Goal: Task Accomplishment & Management: Use online tool/utility

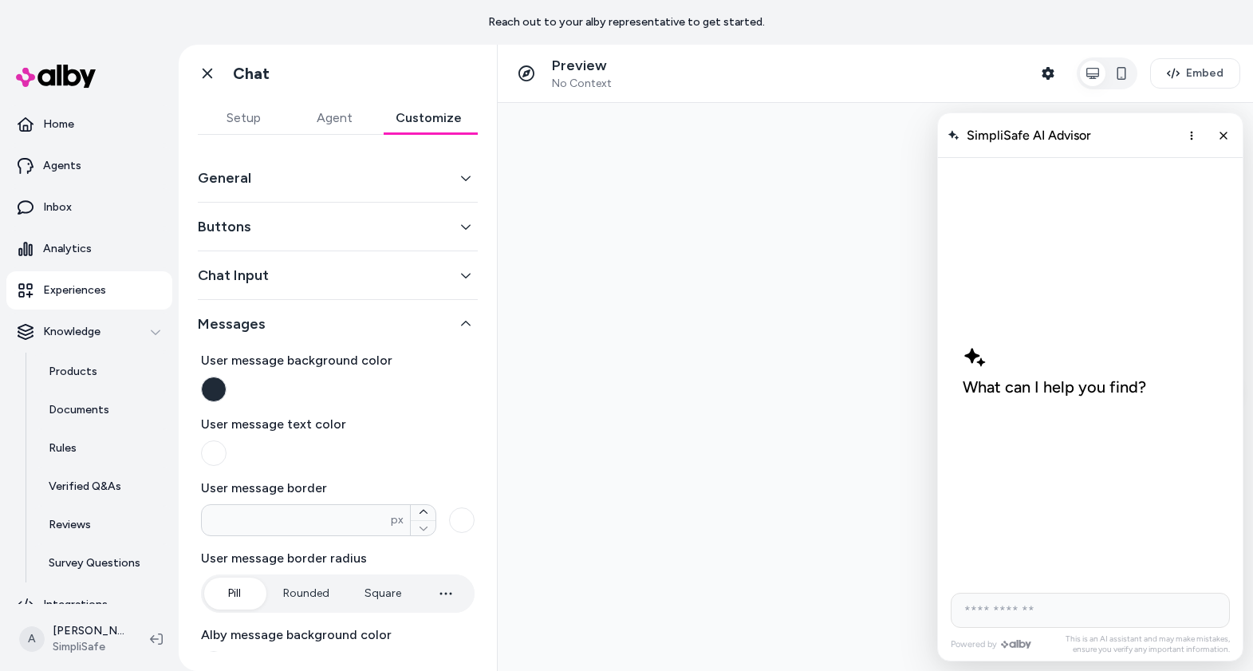
scroll to position [252, 0]
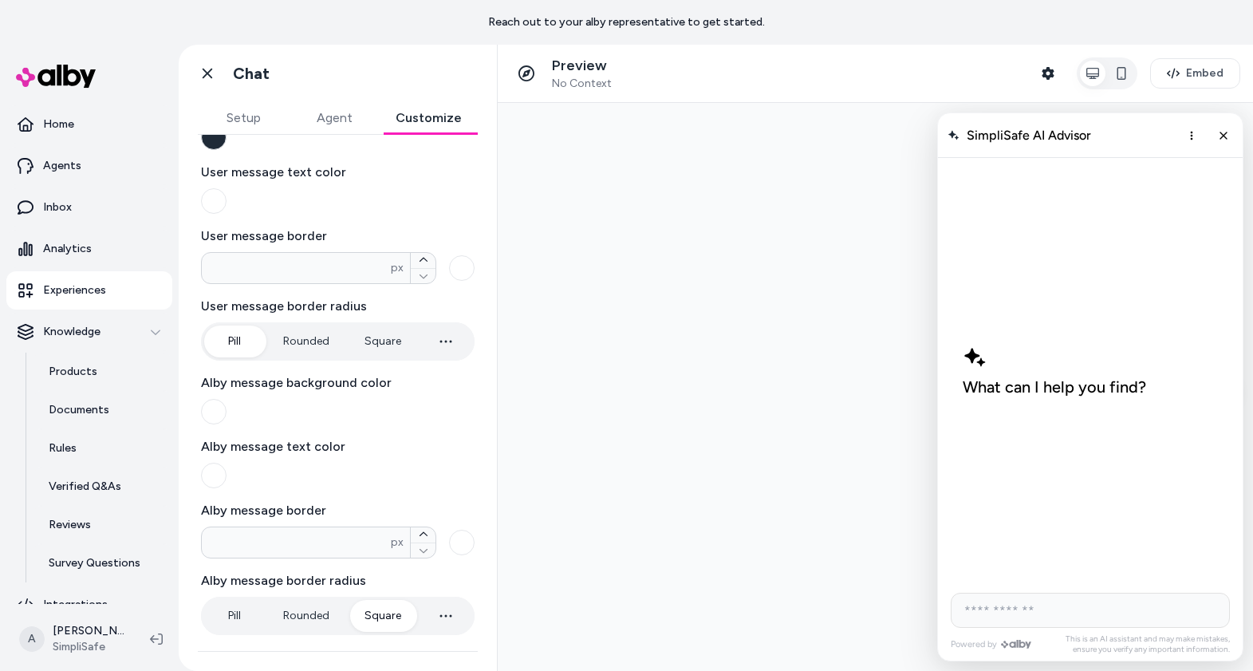
click at [67, 291] on p "Experiences" at bounding box center [74, 290] width 63 height 16
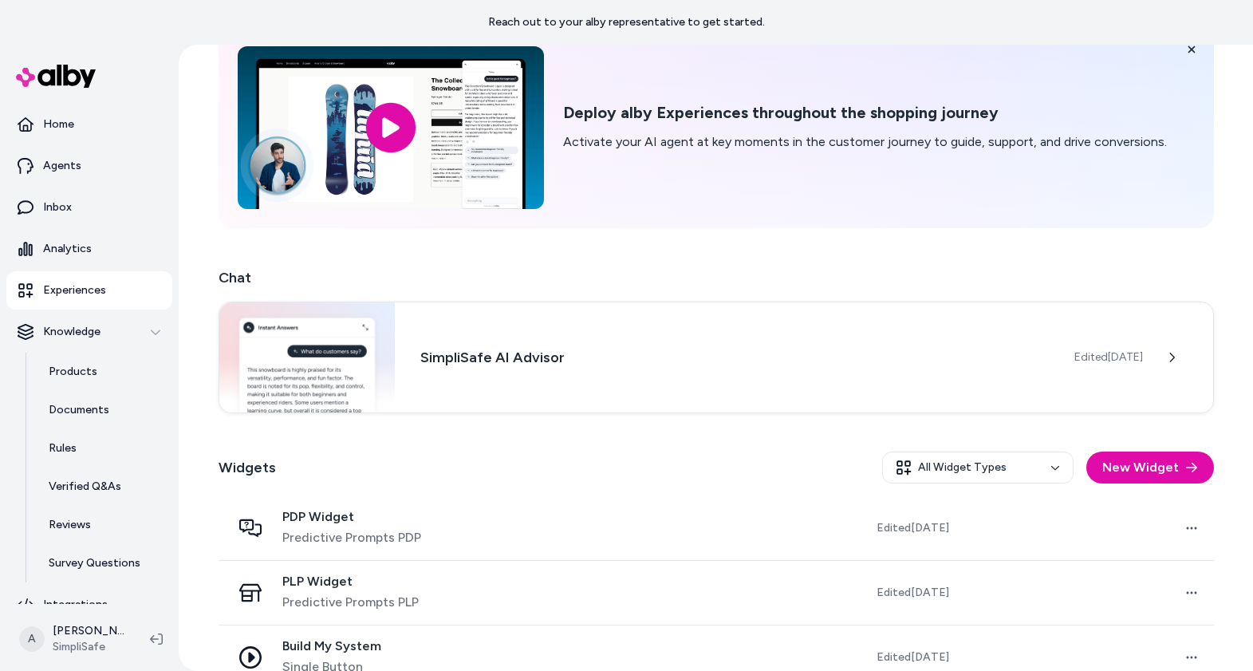
scroll to position [116, 0]
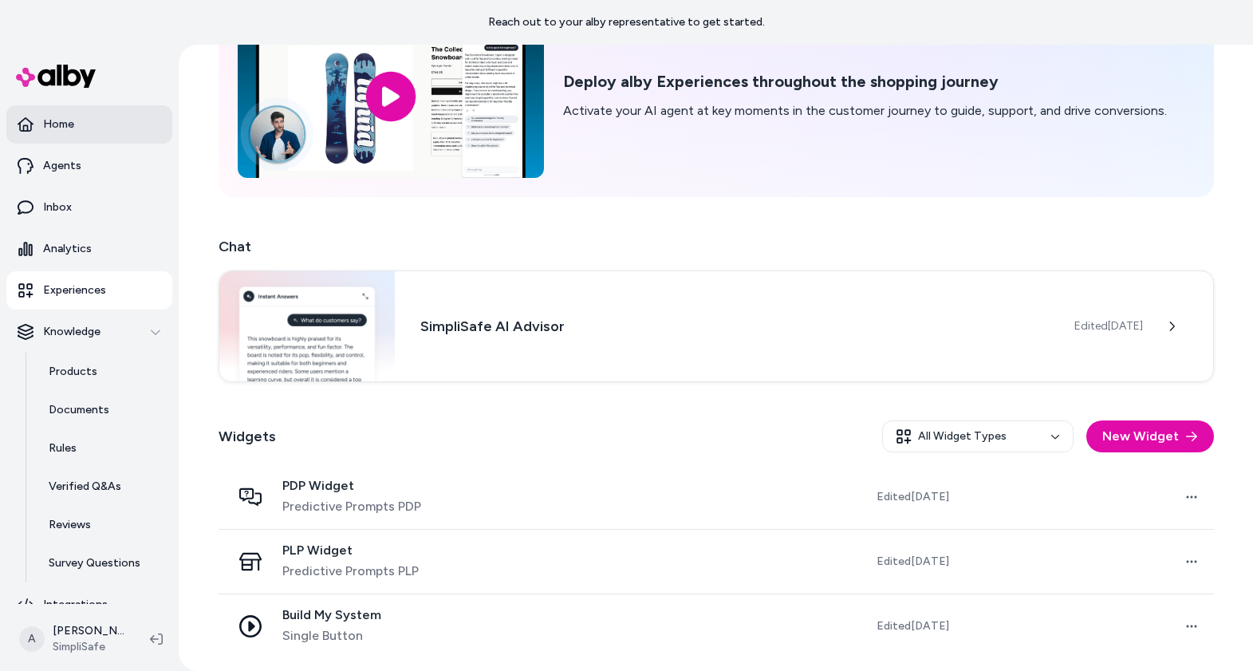
click at [81, 131] on link "Home" at bounding box center [89, 124] width 166 height 38
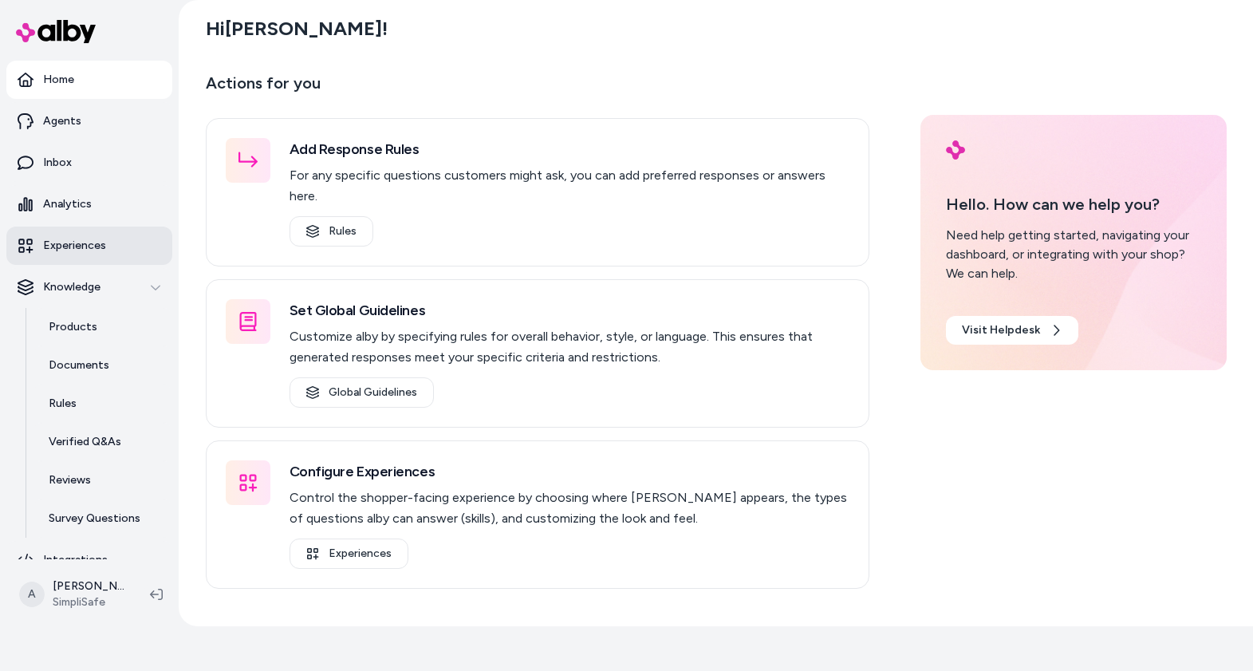
click at [99, 256] on link "Experiences" at bounding box center [89, 246] width 166 height 38
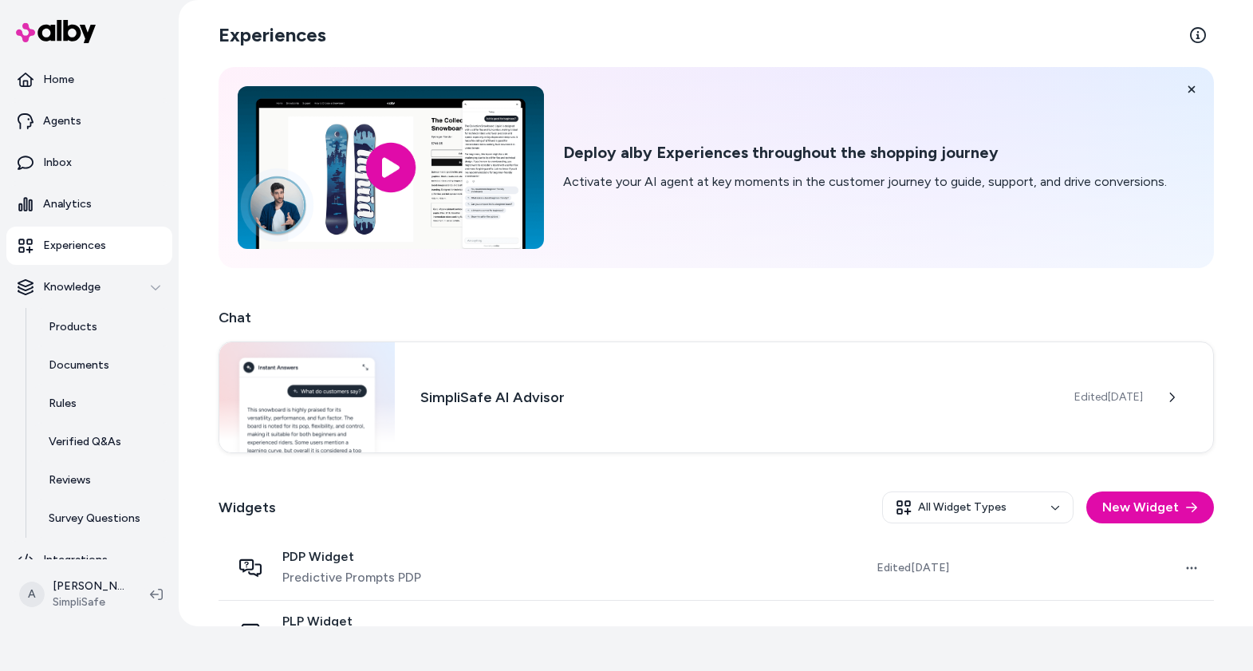
scroll to position [116, 0]
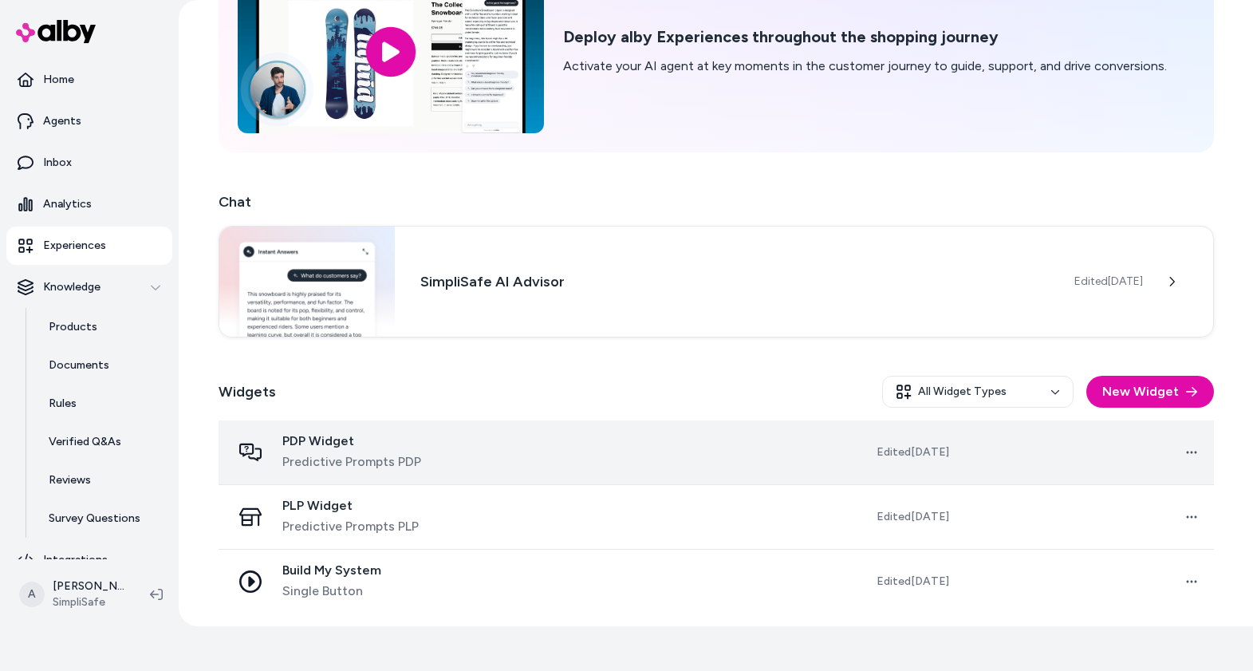
click at [430, 464] on div "PDP Widget Predictive Prompts PDP" at bounding box center [361, 452] width 261 height 38
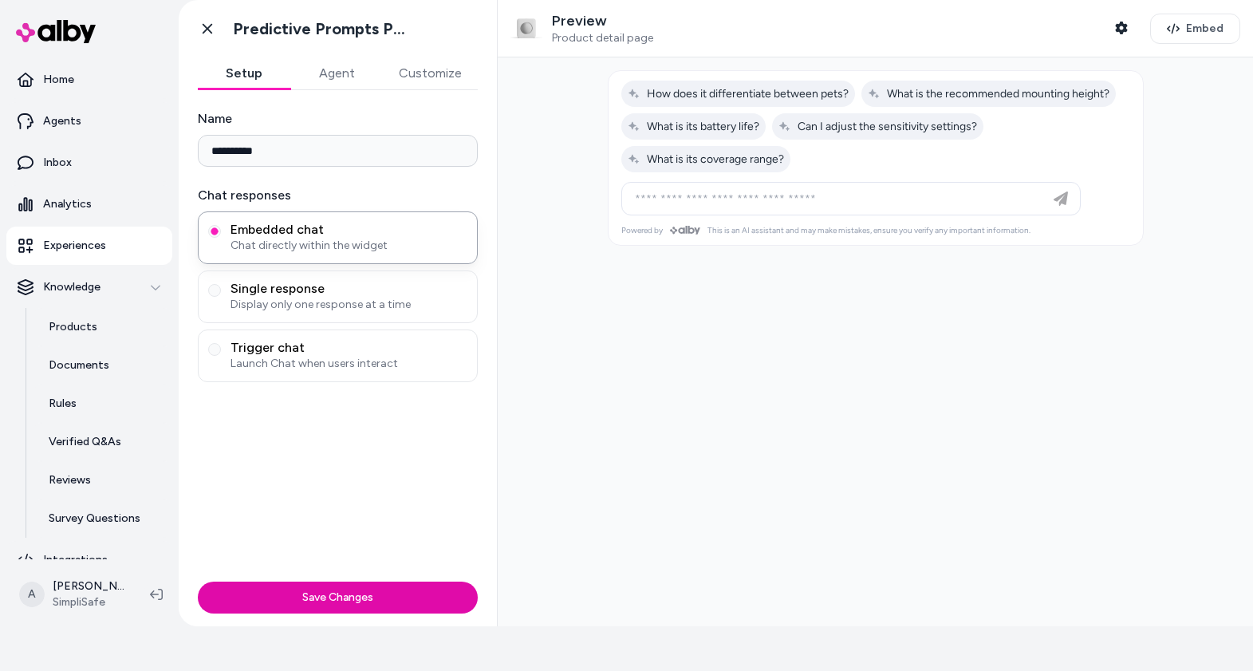
click at [927, 22] on div "Preview Product detail page Shopper Context" at bounding box center [823, 29] width 627 height 34
click at [583, 32] on span "Product detail page" at bounding box center [602, 38] width 101 height 14
click at [593, 45] on div "Preview Product detail page Shopper Context Embed" at bounding box center [875, 28] width 755 height 57
click at [1130, 27] on button "Shopper Context" at bounding box center [1122, 28] width 32 height 32
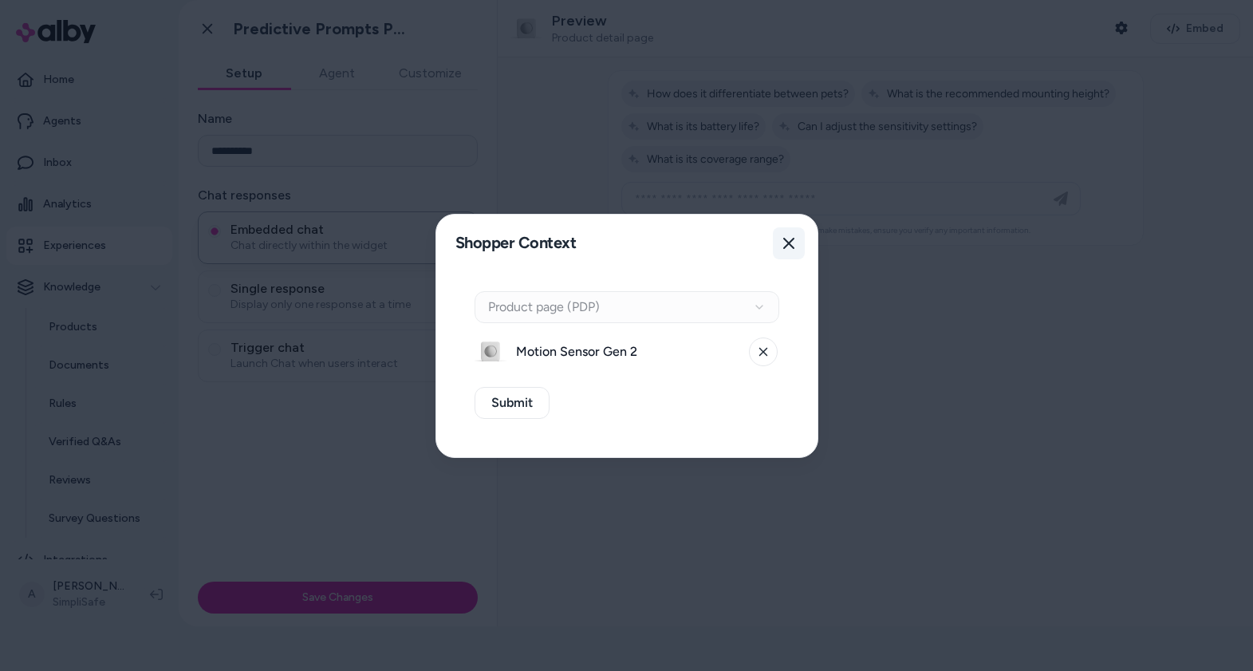
click at [786, 246] on icon "button" at bounding box center [788, 243] width 11 height 11
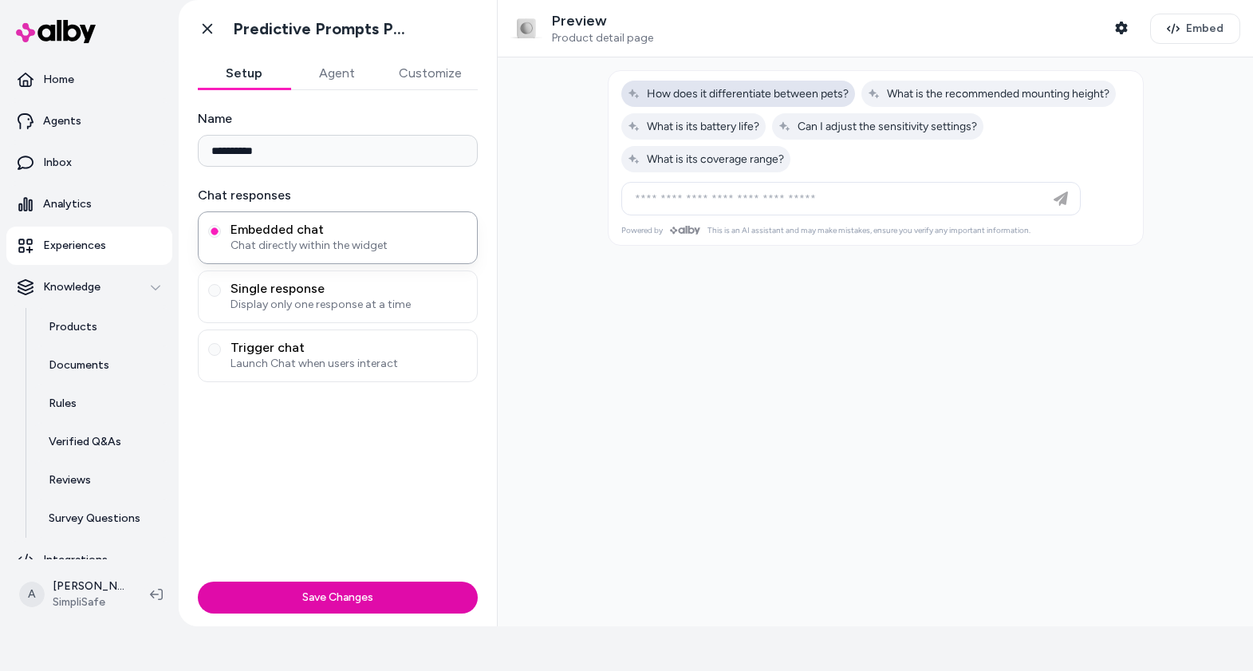
click at [730, 100] on span "How does it differentiate between pets?" at bounding box center [738, 94] width 221 height 14
type input "**********"
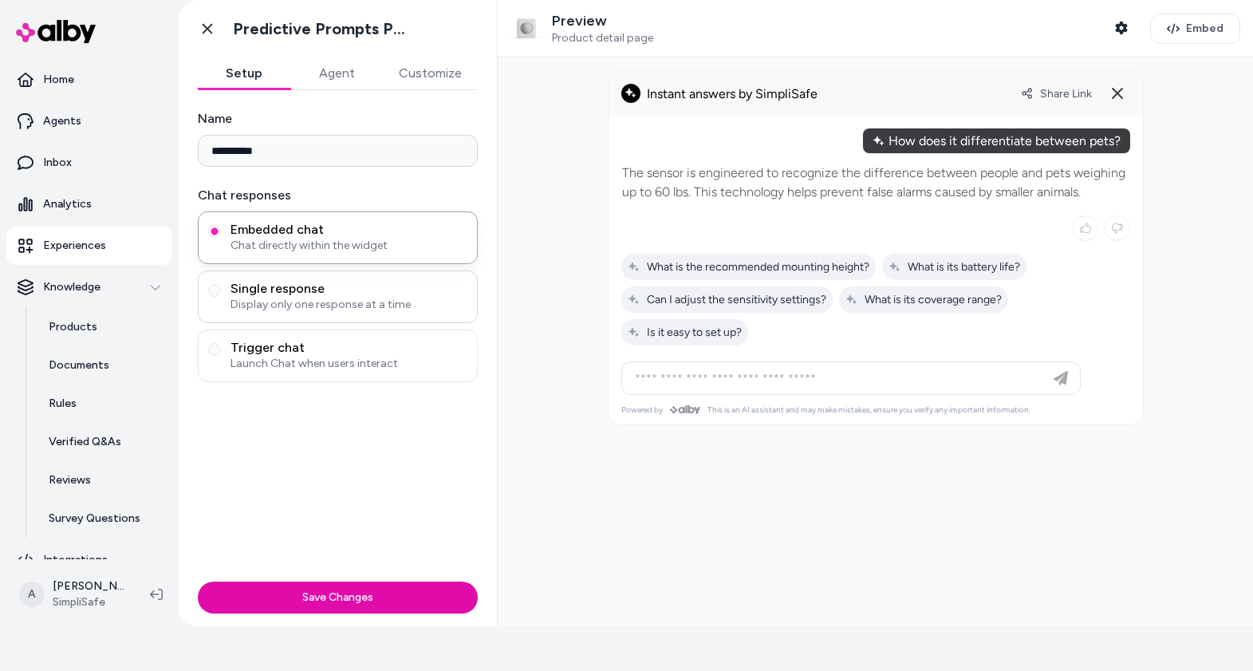
click at [333, 286] on span "Single response" at bounding box center [349, 289] width 237 height 16
click at [221, 286] on button "Single response Display only one response at a time" at bounding box center [214, 290] width 13 height 13
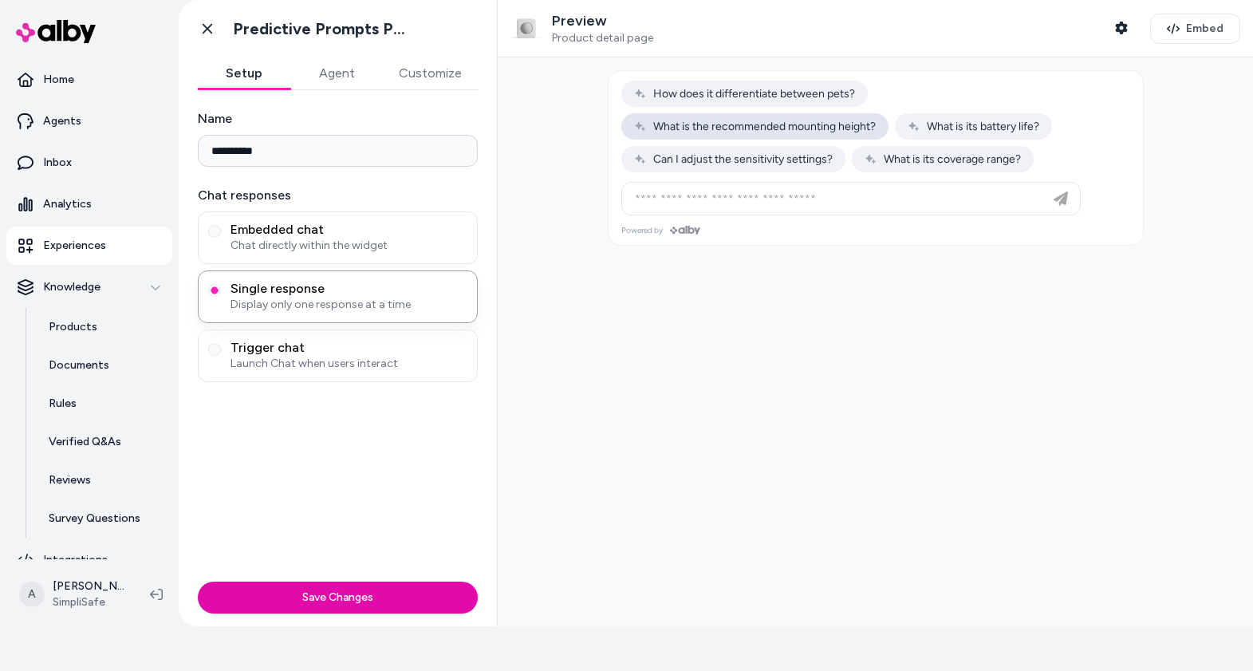
click at [770, 129] on span "What is the recommended mounting height?" at bounding box center [755, 127] width 242 height 14
type input "**********"
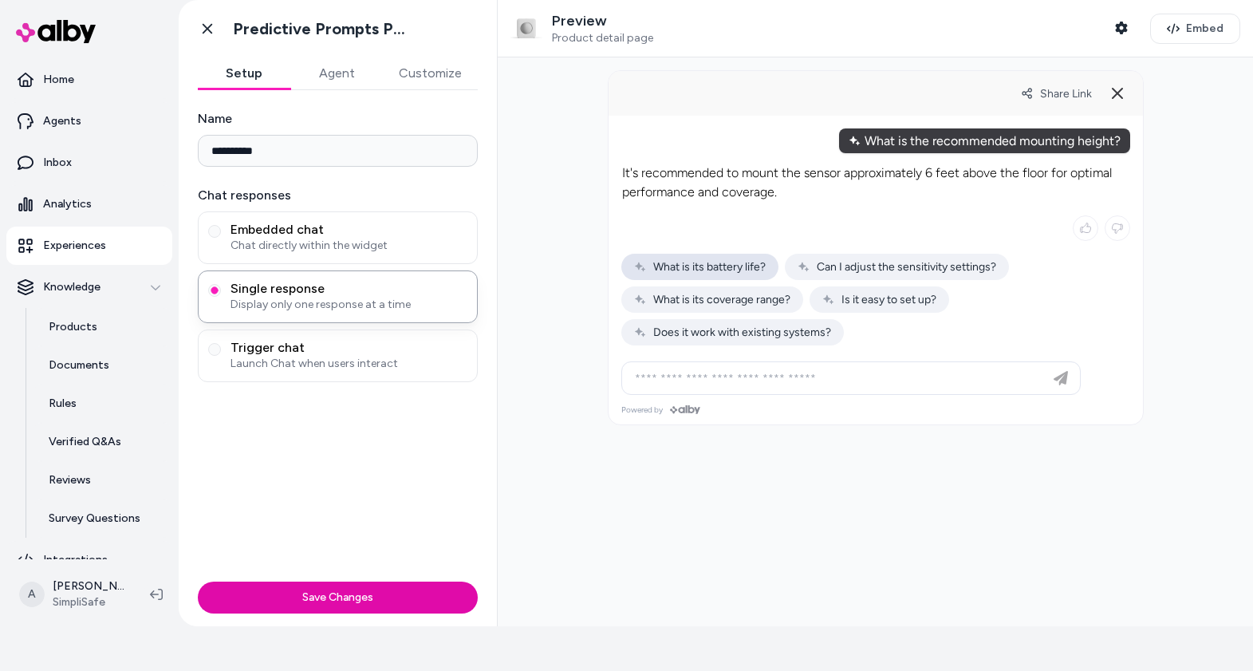
click at [717, 266] on span "What is its battery life?" at bounding box center [700, 267] width 132 height 14
type input "**********"
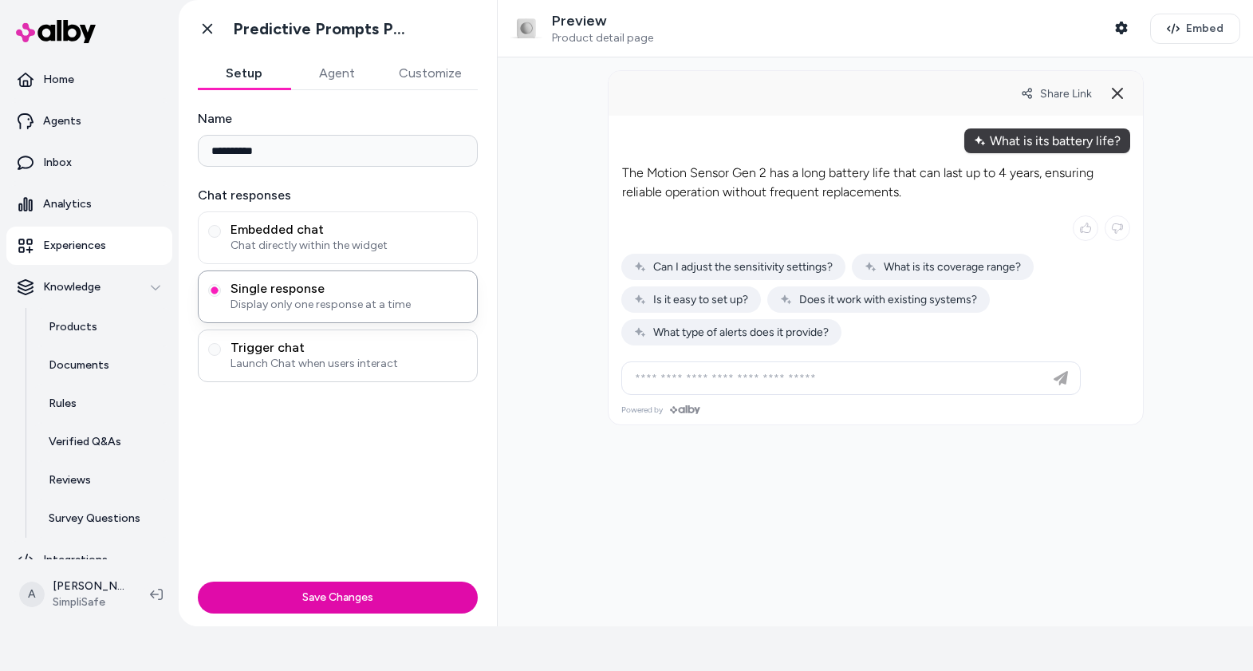
click at [327, 360] on span "Launch Chat when users interact" at bounding box center [349, 364] width 237 height 16
click at [221, 356] on button "Trigger chat Launch Chat when users interact" at bounding box center [214, 349] width 13 height 13
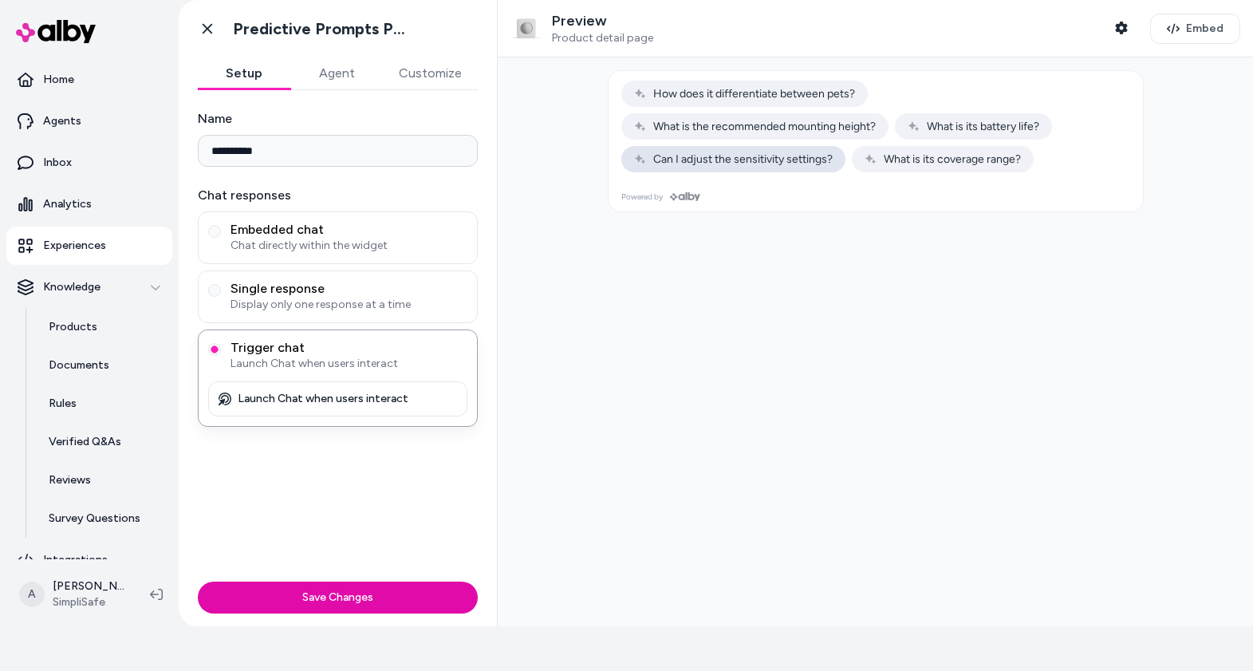
click at [670, 155] on span "Can I adjust the sensitivity settings?" at bounding box center [733, 159] width 199 height 14
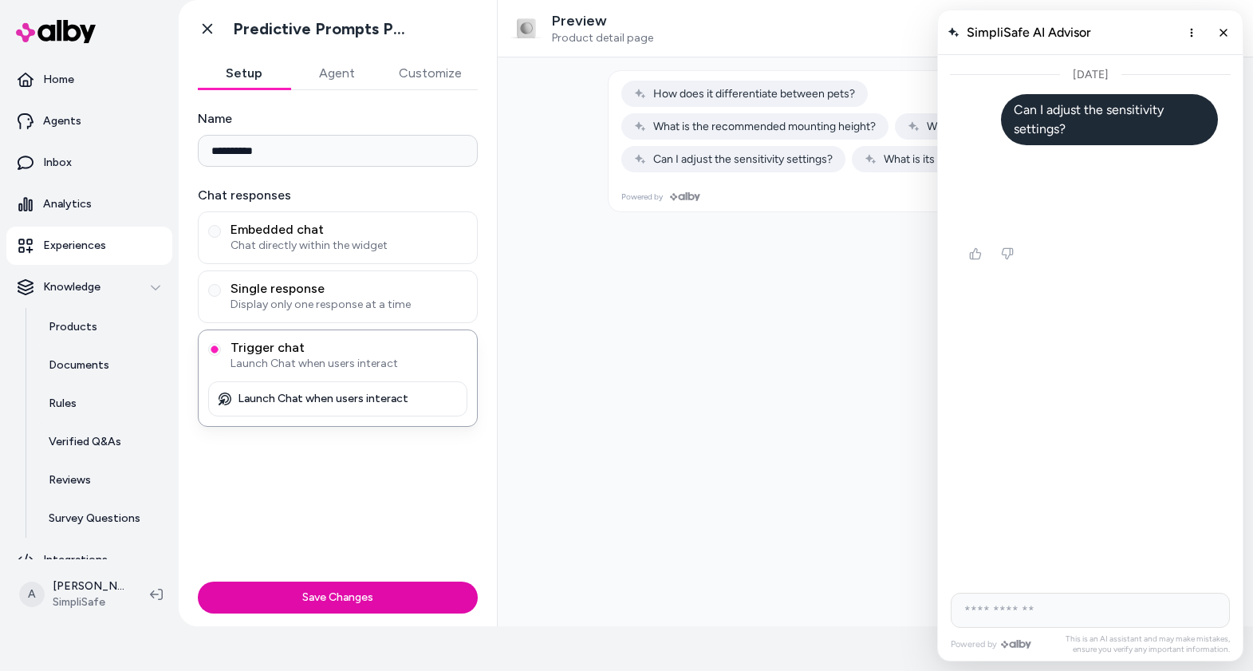
click at [334, 83] on button "Agent" at bounding box center [336, 73] width 93 height 32
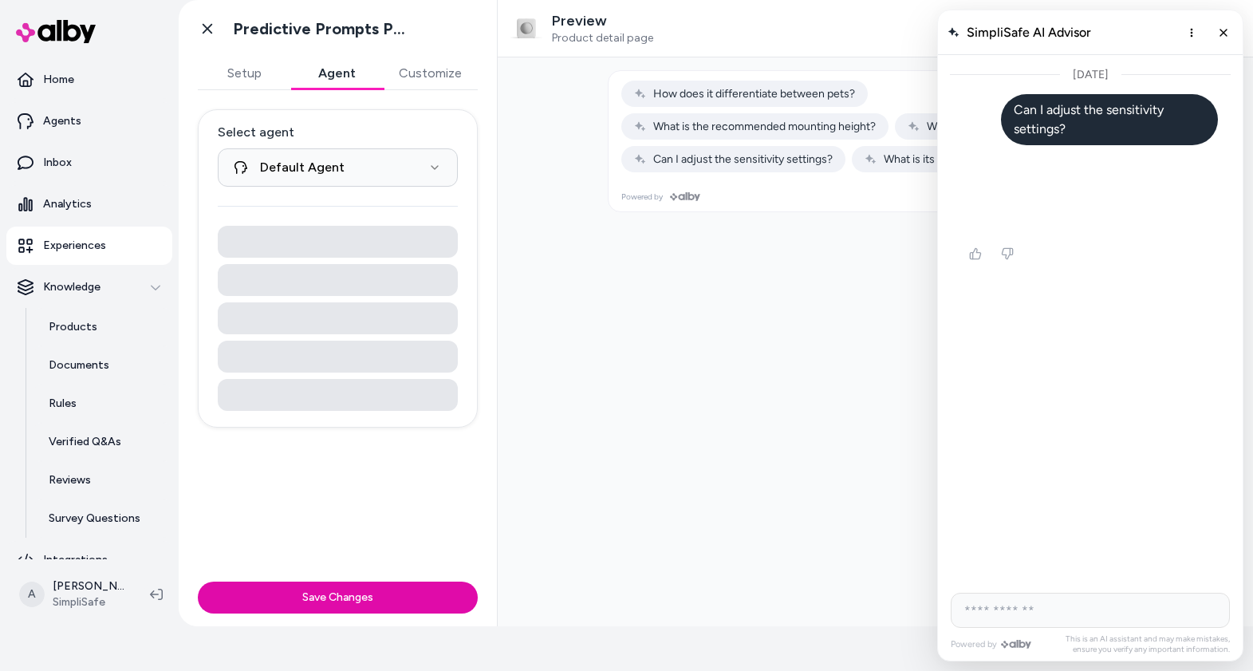
click at [451, 75] on button "Customize" at bounding box center [430, 73] width 95 height 32
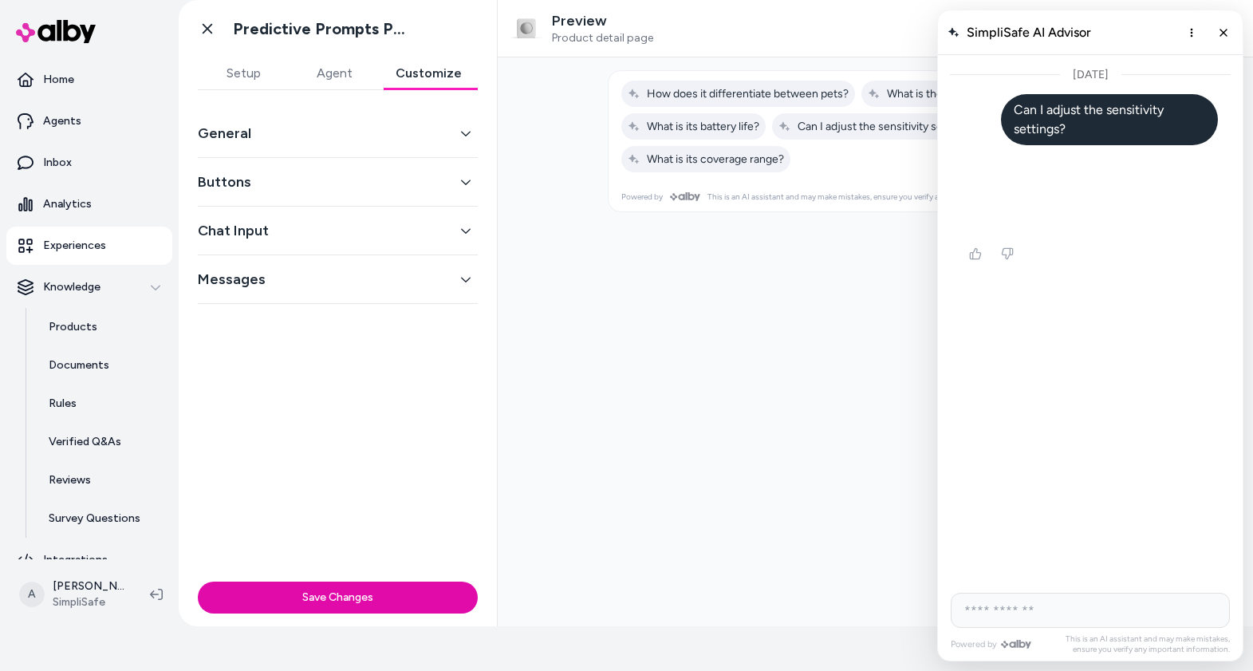
click at [403, 140] on button "General" at bounding box center [338, 133] width 280 height 22
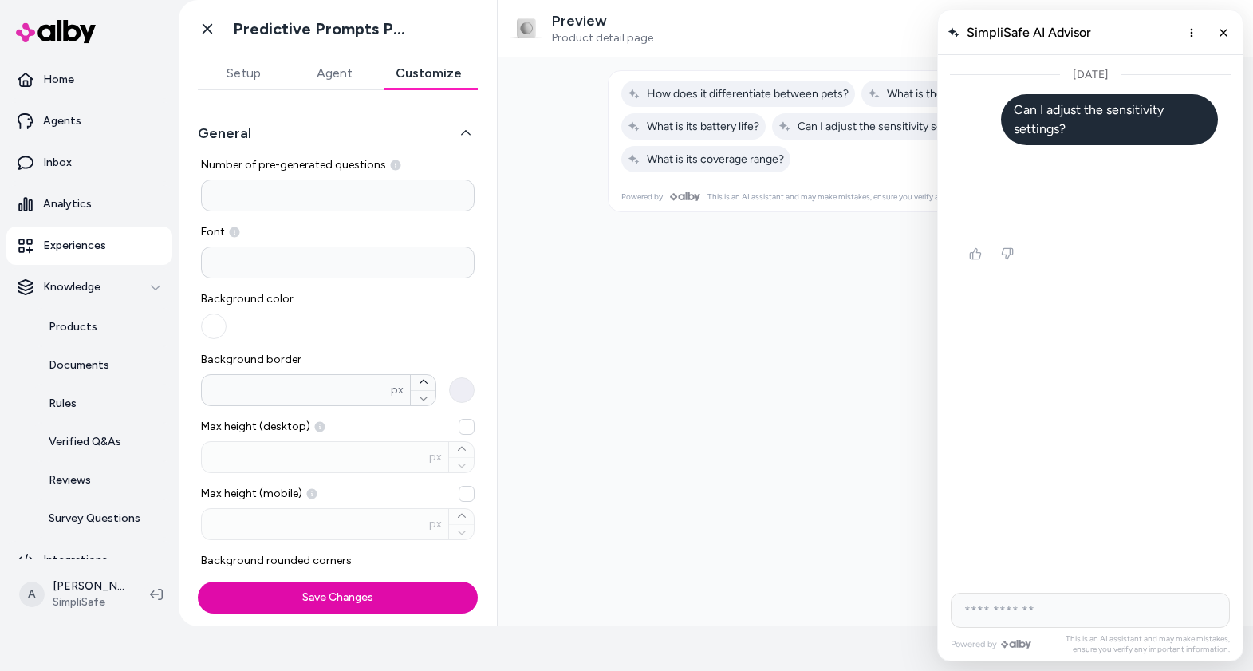
click at [464, 134] on icon "button" at bounding box center [465, 133] width 11 height 11
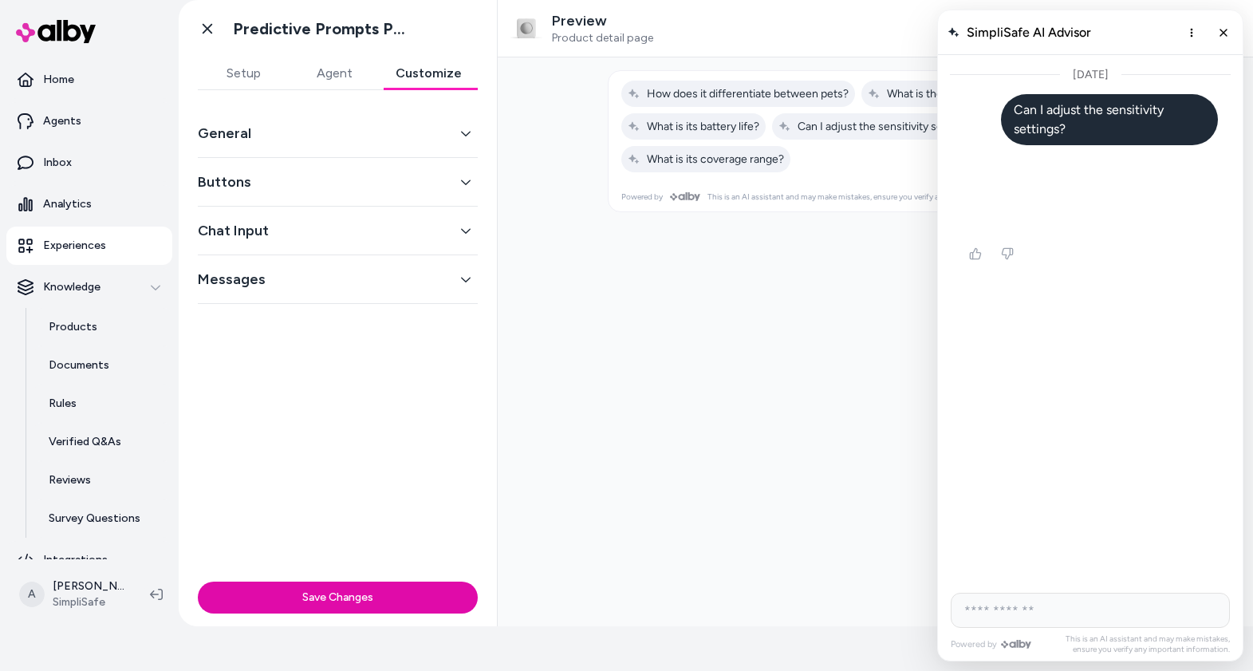
click at [238, 81] on button "Setup" at bounding box center [243, 73] width 91 height 32
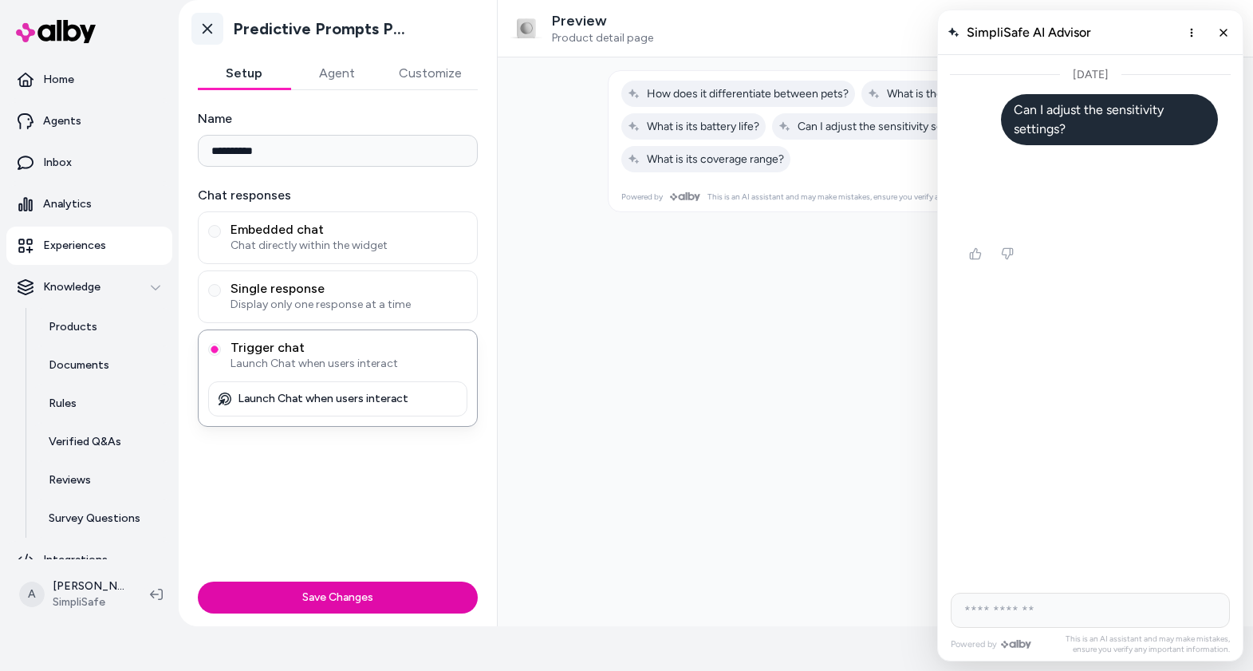
click at [207, 34] on icon at bounding box center [207, 29] width 16 height 16
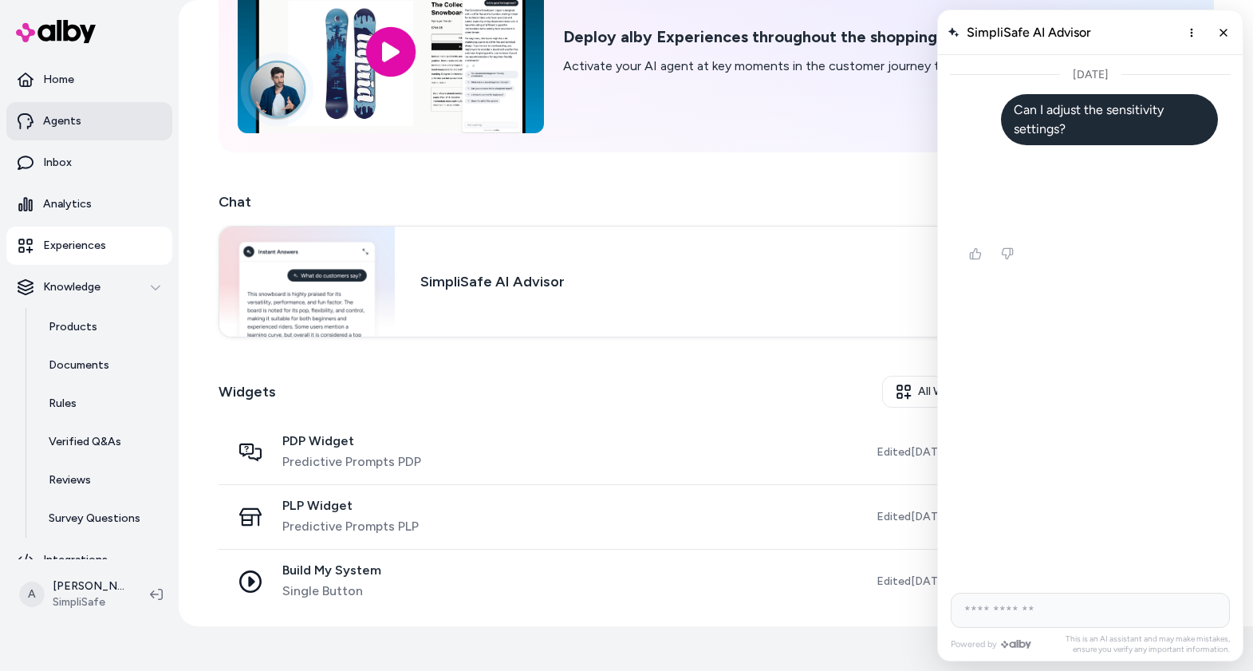
click at [77, 125] on p "Agents" at bounding box center [62, 121] width 38 height 16
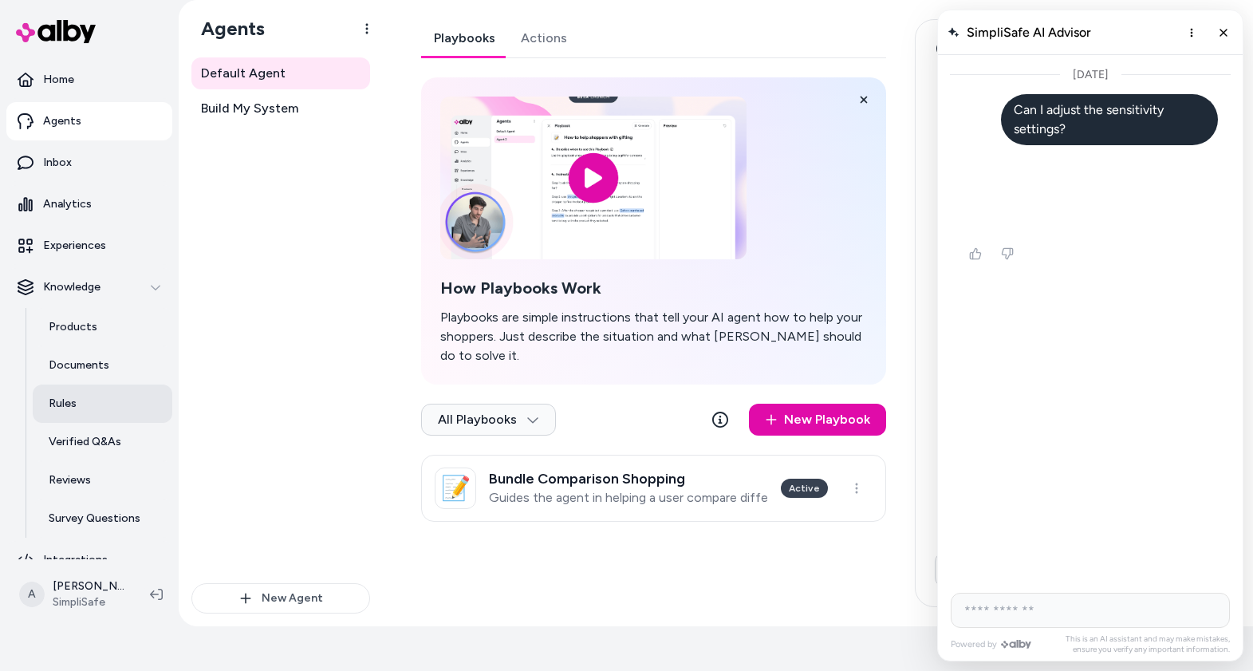
click at [92, 403] on link "Rules" at bounding box center [103, 403] width 140 height 38
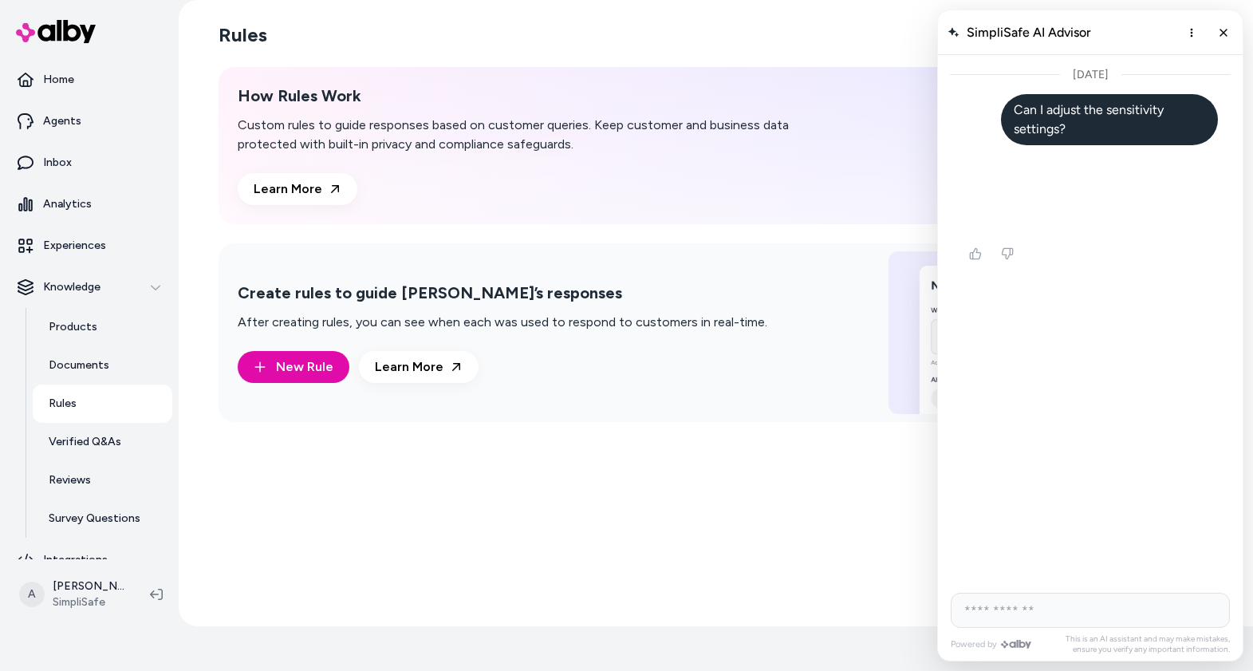
scroll to position [20, 0]
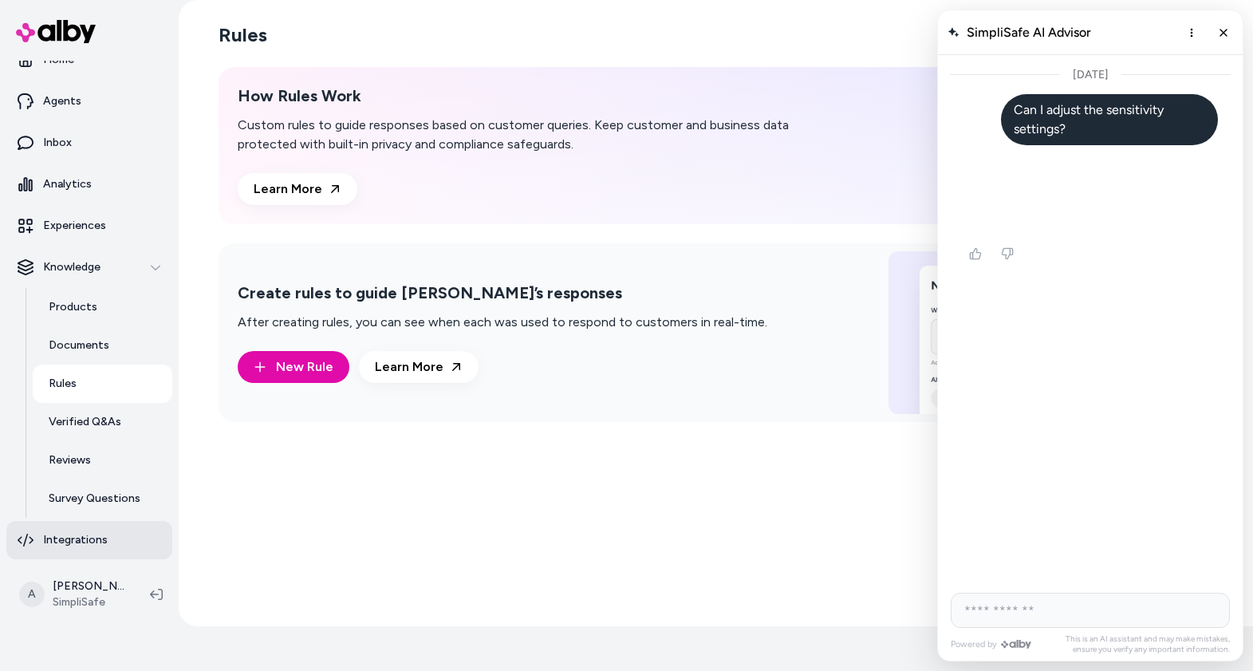
click at [84, 534] on p "Integrations" at bounding box center [75, 540] width 65 height 16
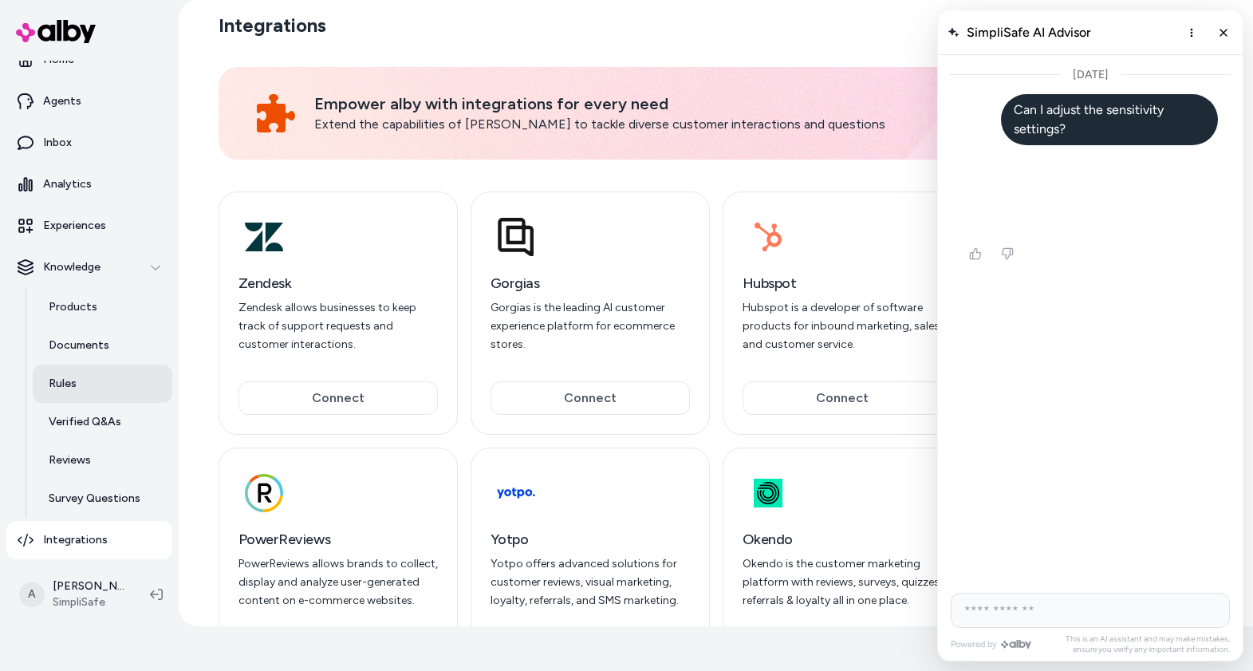
click at [79, 388] on link "Rules" at bounding box center [103, 384] width 140 height 38
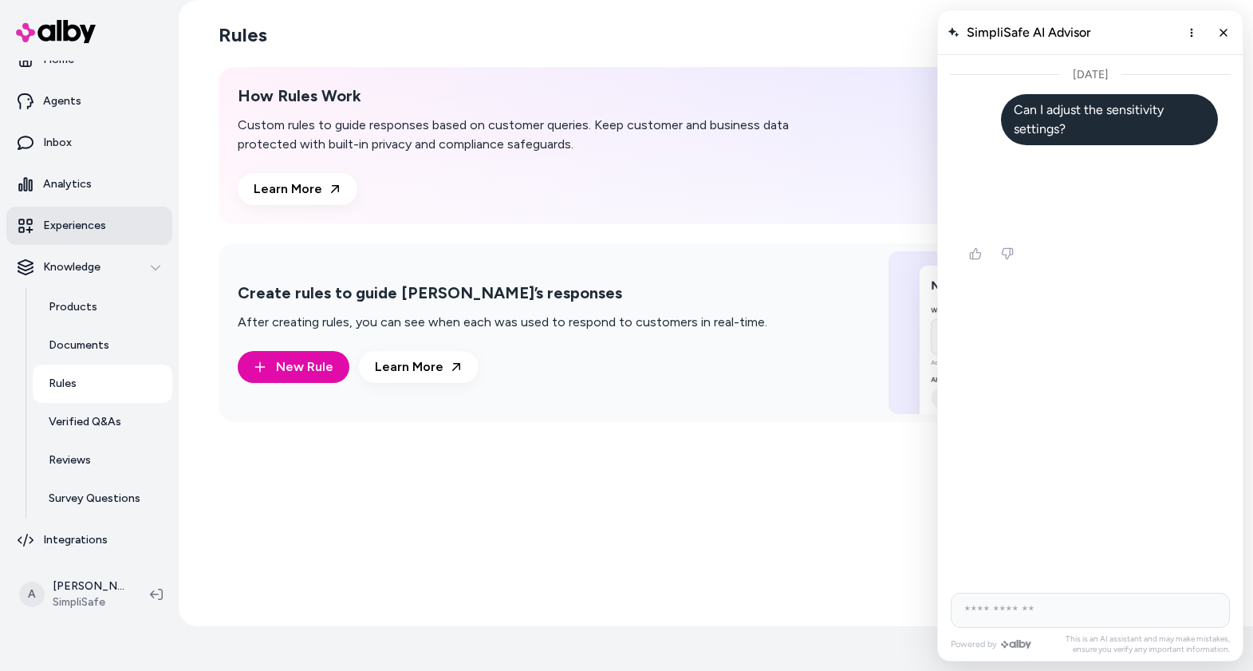
click at [85, 217] on link "Experiences" at bounding box center [89, 226] width 166 height 38
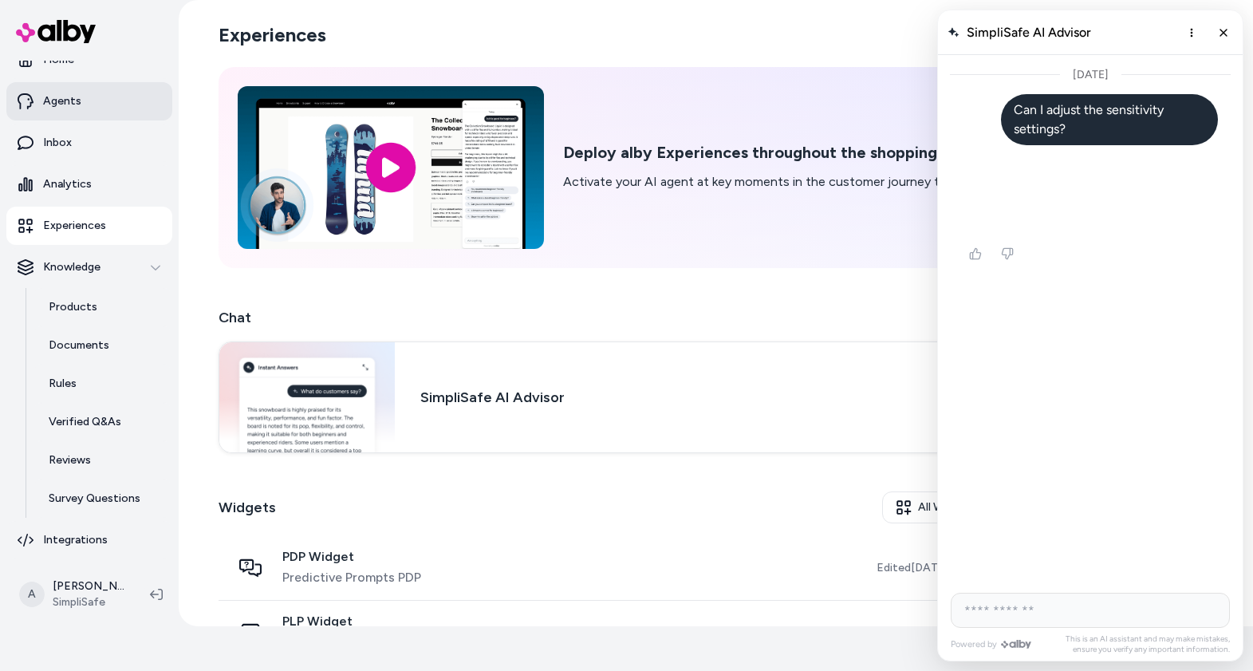
click at [76, 101] on p "Agents" at bounding box center [62, 101] width 38 height 16
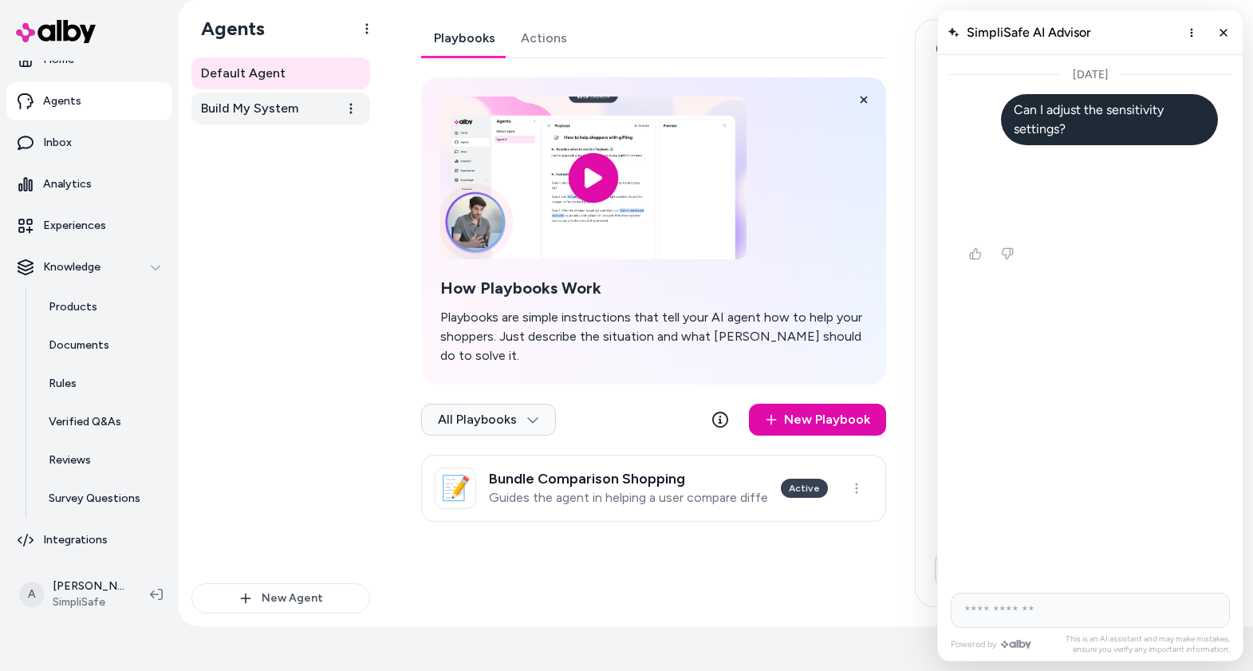
click at [289, 108] on span "Build My System" at bounding box center [249, 108] width 97 height 19
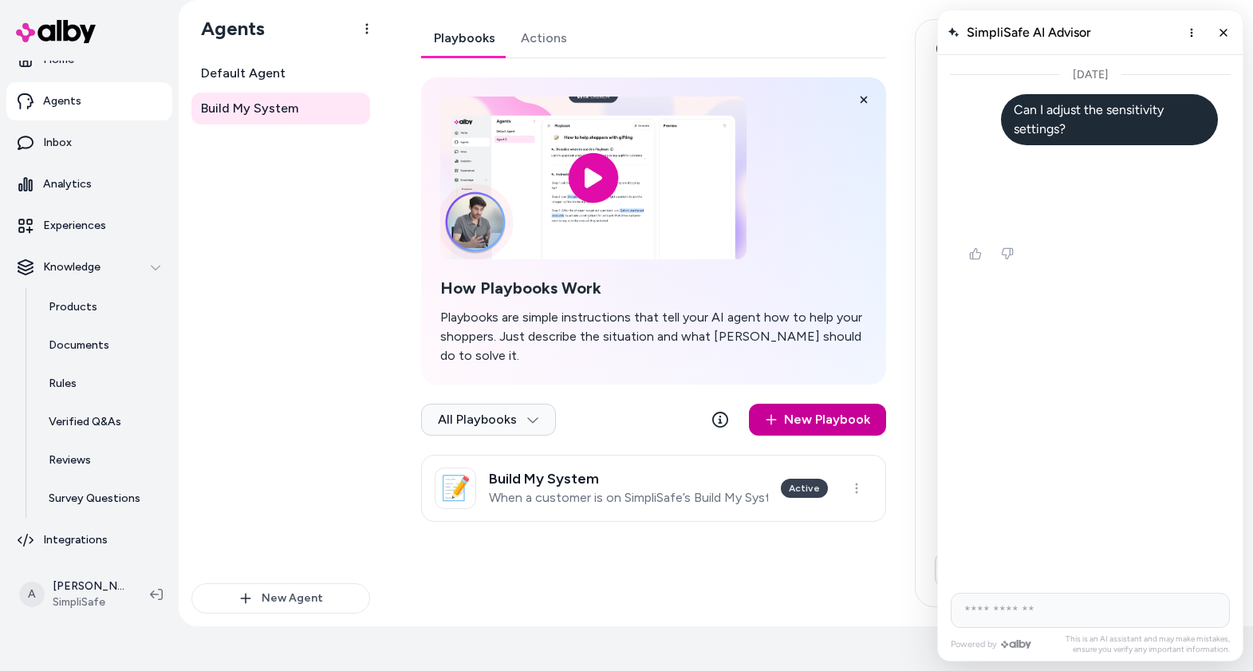
click at [799, 406] on link "New Playbook" at bounding box center [817, 420] width 137 height 32
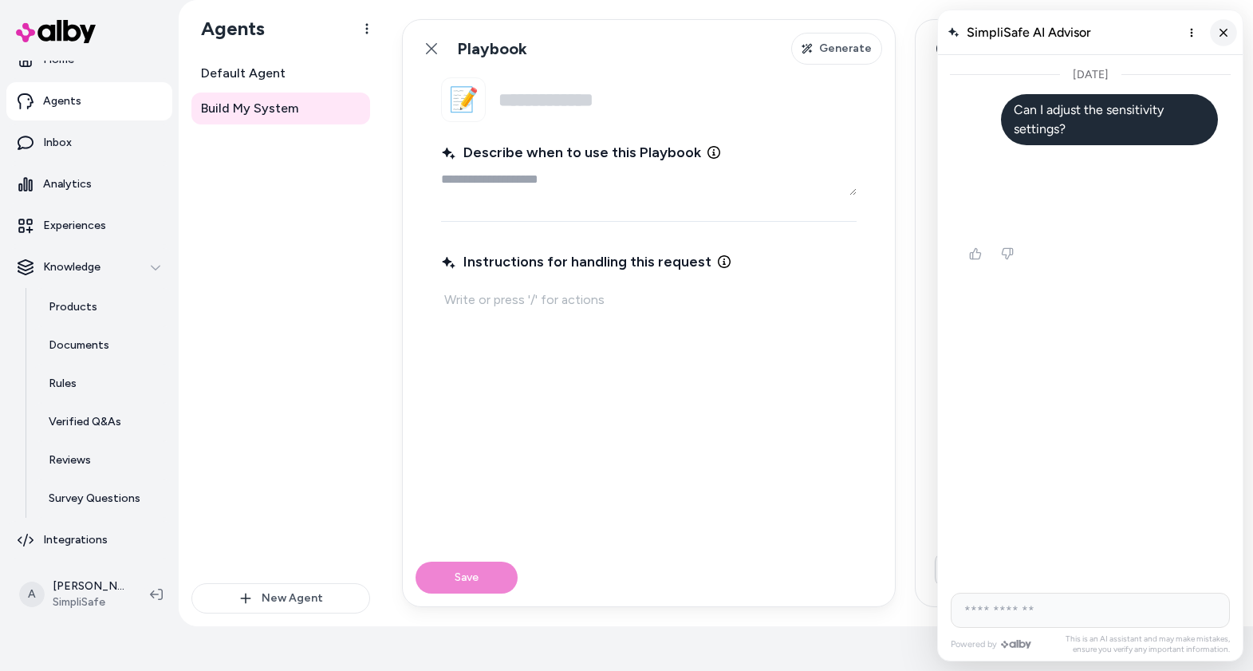
click at [1222, 33] on icon "Close chat" at bounding box center [1224, 33] width 14 height 14
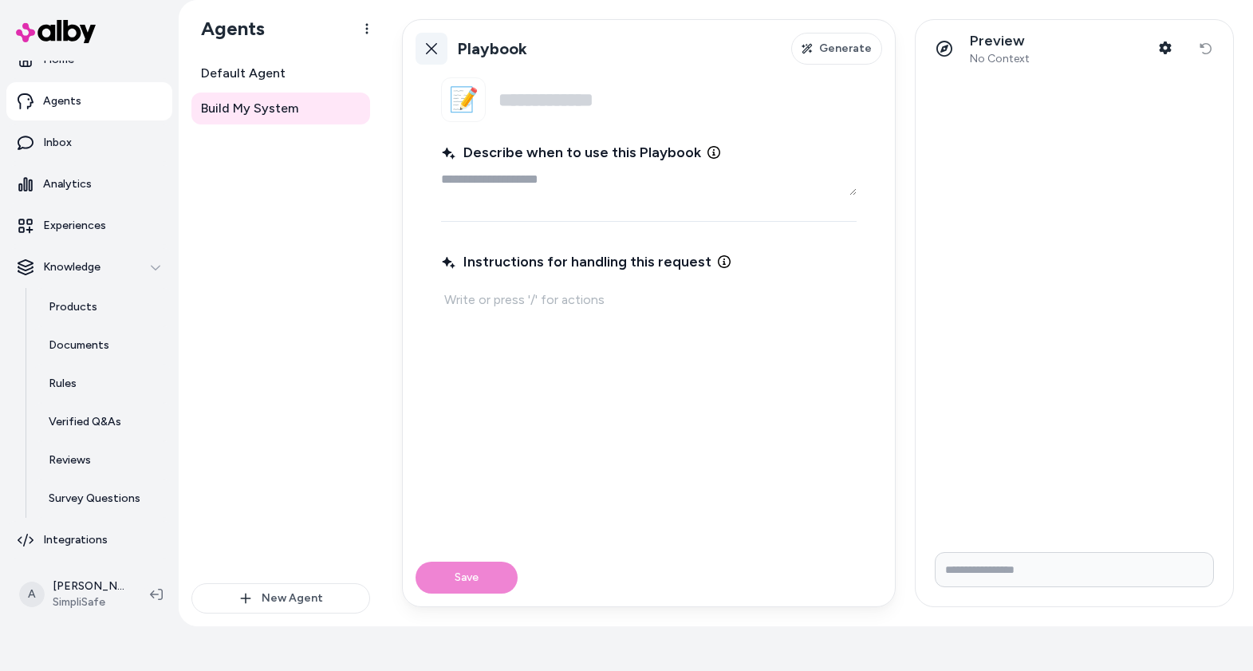
click at [426, 46] on icon at bounding box center [431, 48] width 13 height 13
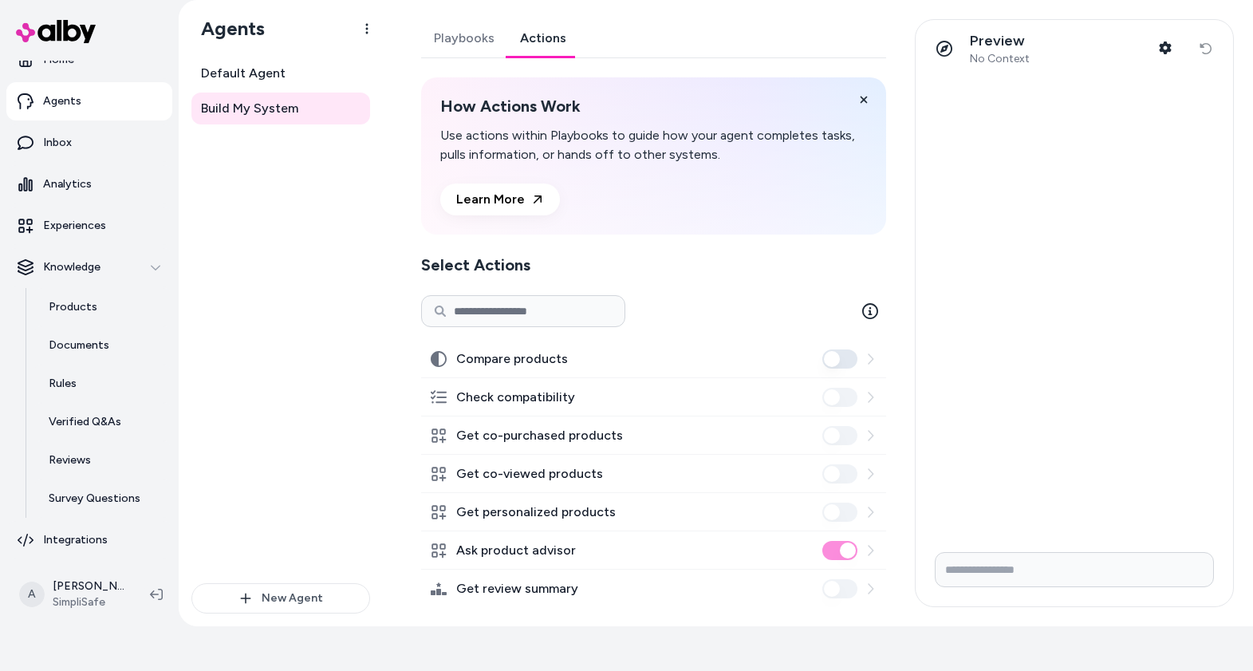
click at [558, 46] on link "Actions" at bounding box center [543, 38] width 72 height 38
click at [469, 36] on link "Playbooks" at bounding box center [464, 38] width 86 height 38
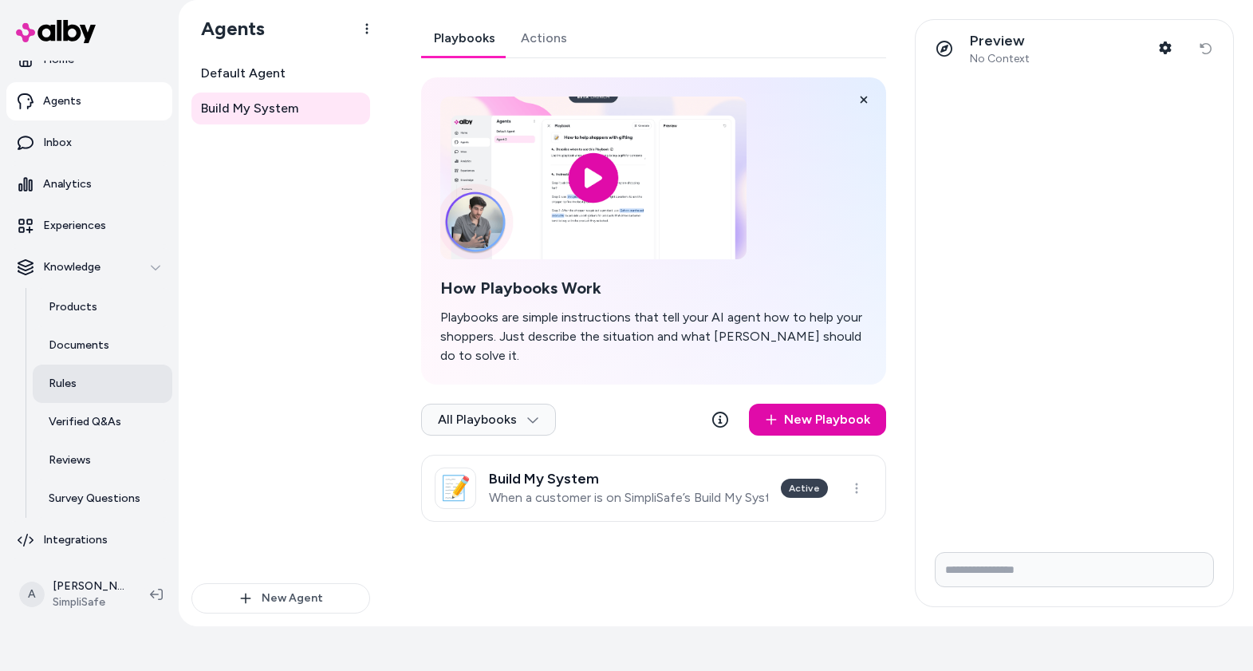
click at [56, 393] on link "Rules" at bounding box center [103, 384] width 140 height 38
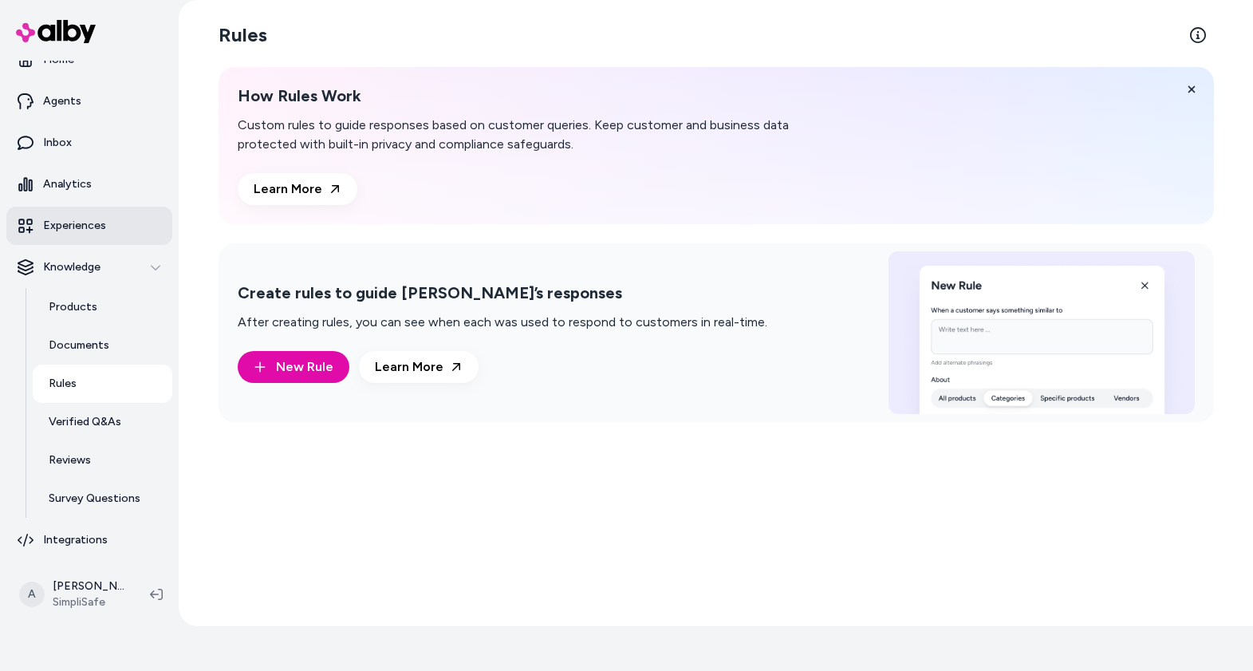
click at [96, 235] on link "Experiences" at bounding box center [89, 226] width 166 height 38
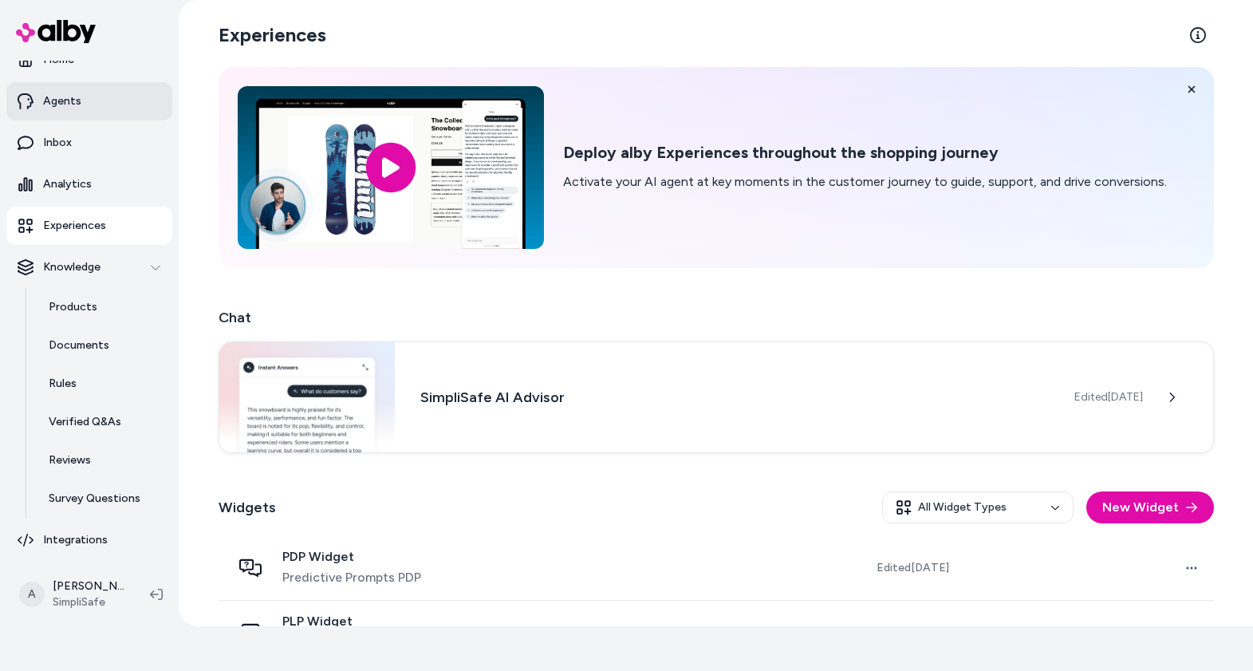
click at [86, 89] on link "Agents" at bounding box center [89, 101] width 166 height 38
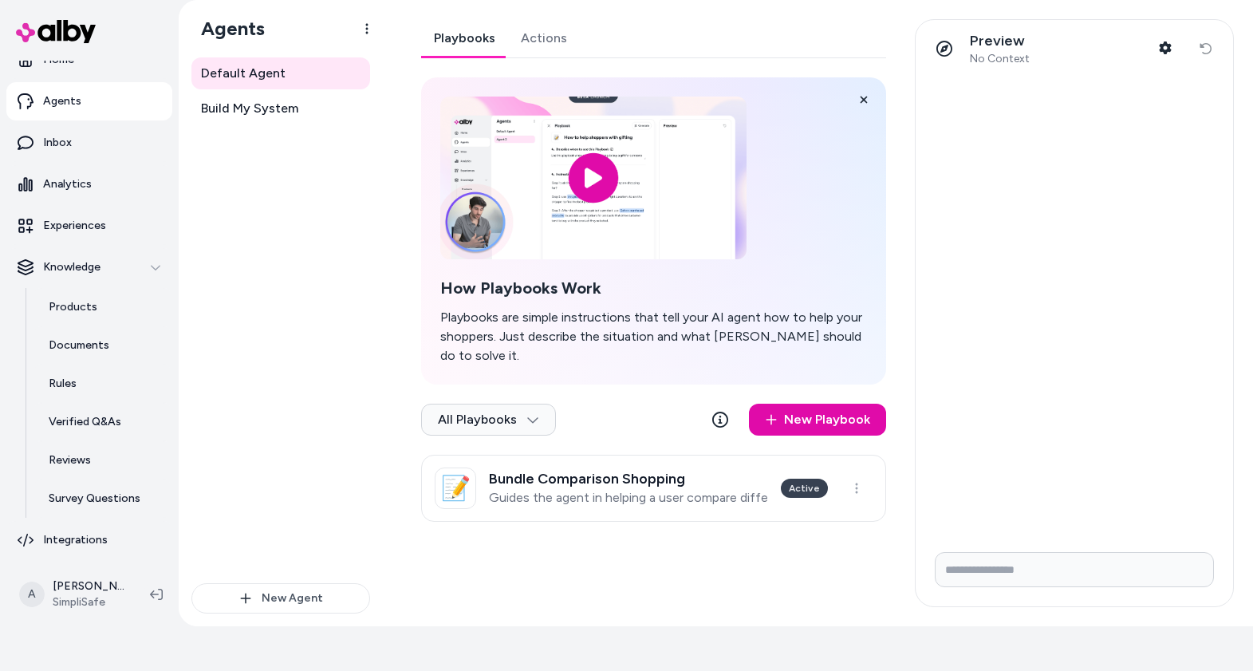
click at [550, 39] on link "Actions" at bounding box center [544, 38] width 72 height 38
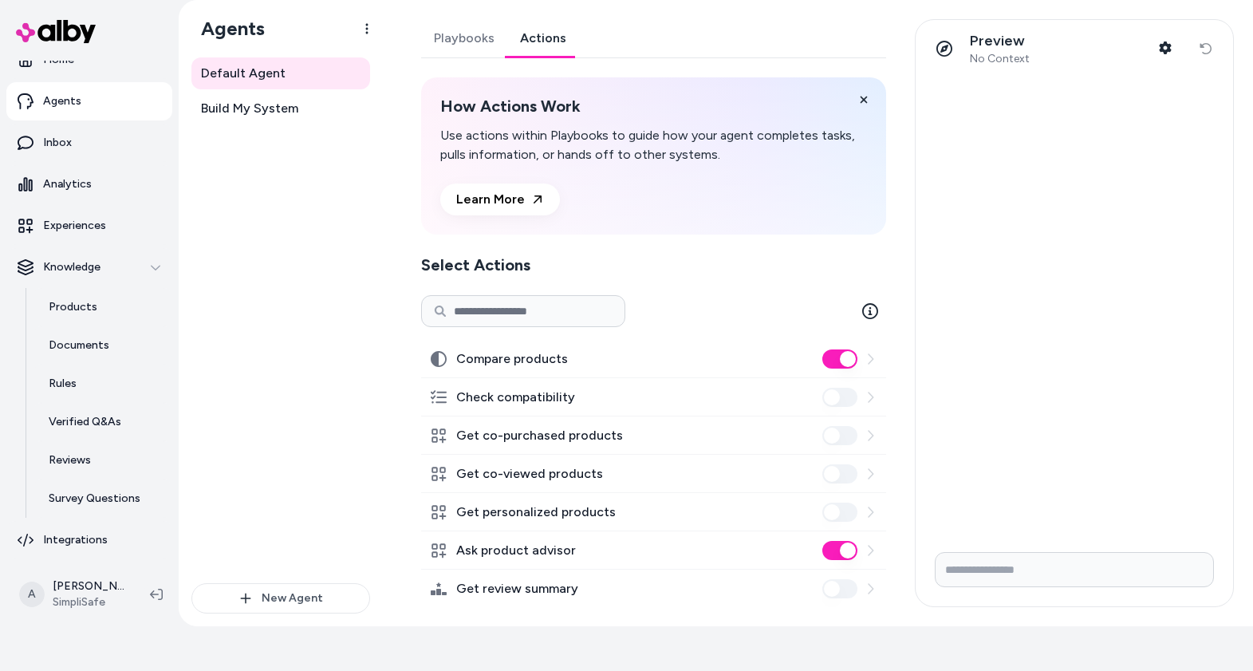
scroll to position [20, 0]
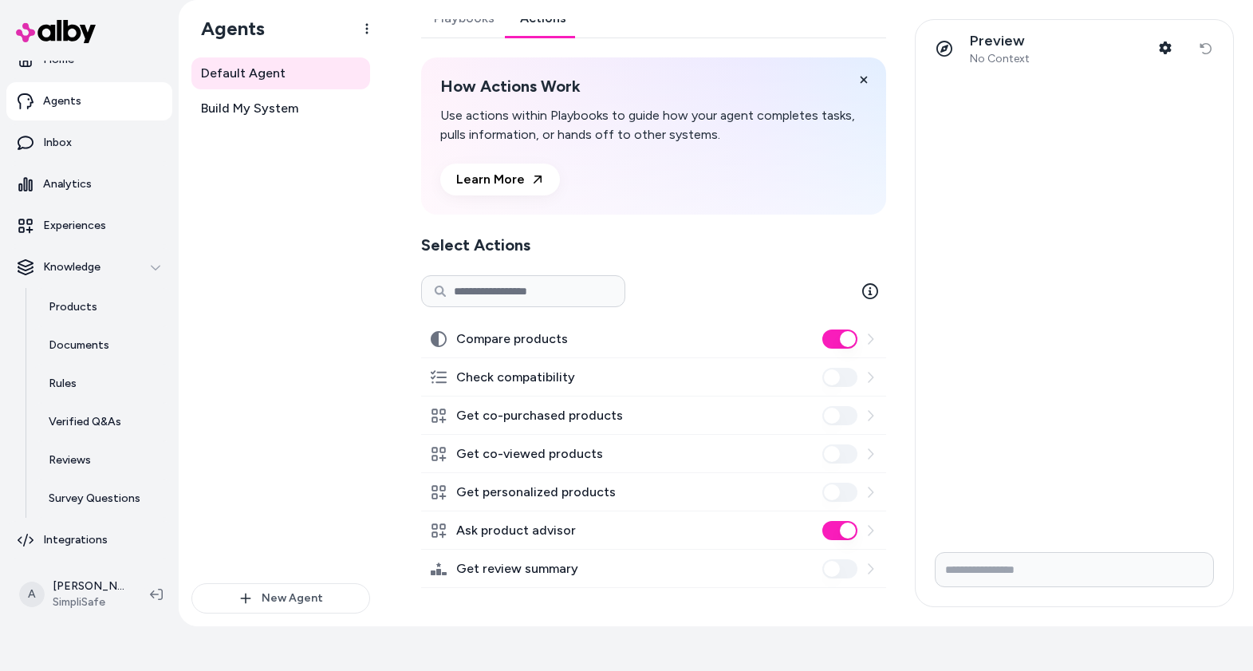
click at [870, 375] on icon at bounding box center [870, 377] width 13 height 13
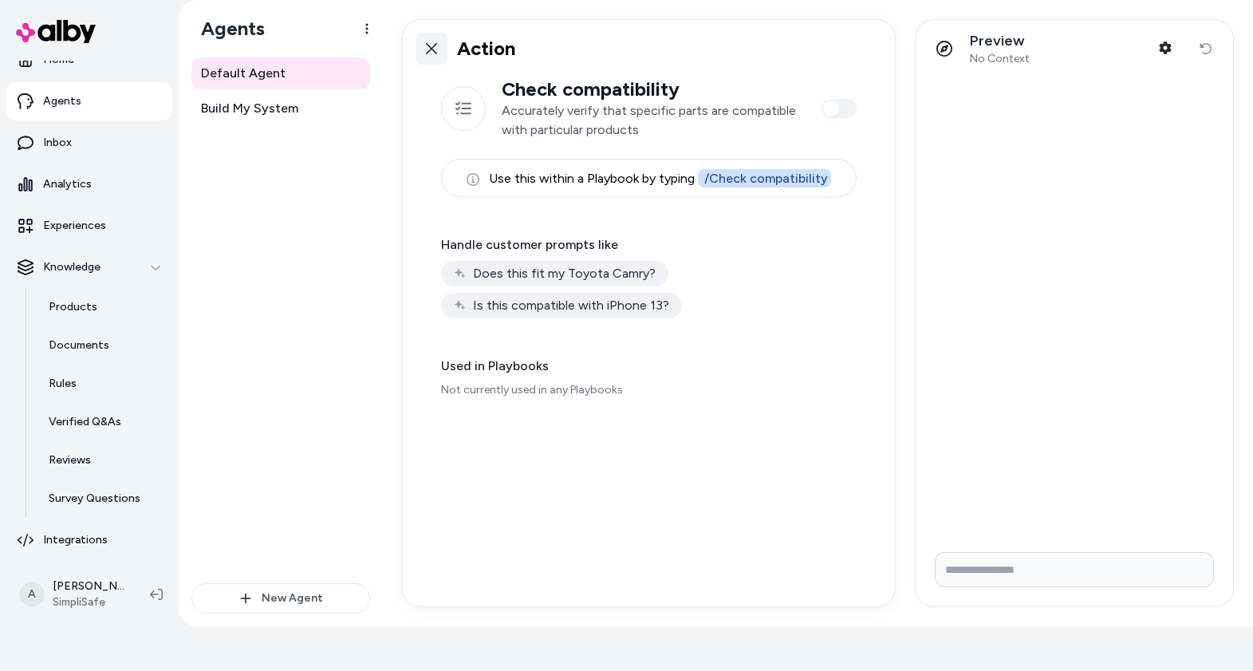
click at [433, 50] on icon at bounding box center [431, 48] width 11 height 11
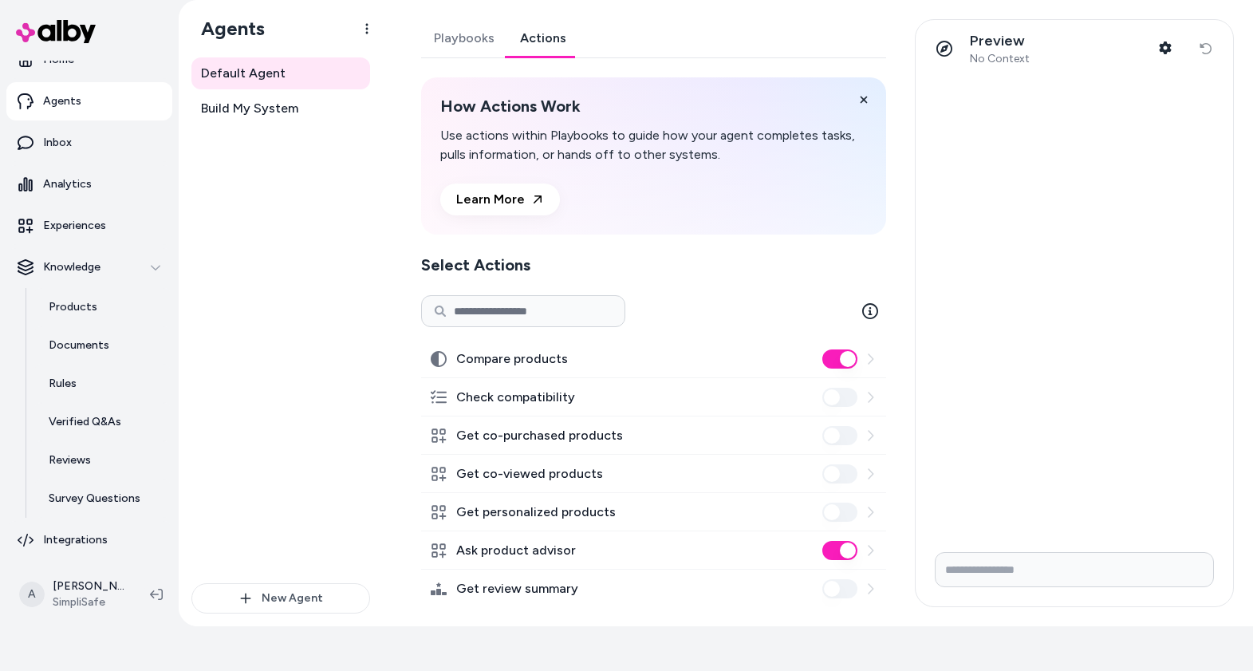
scroll to position [20, 0]
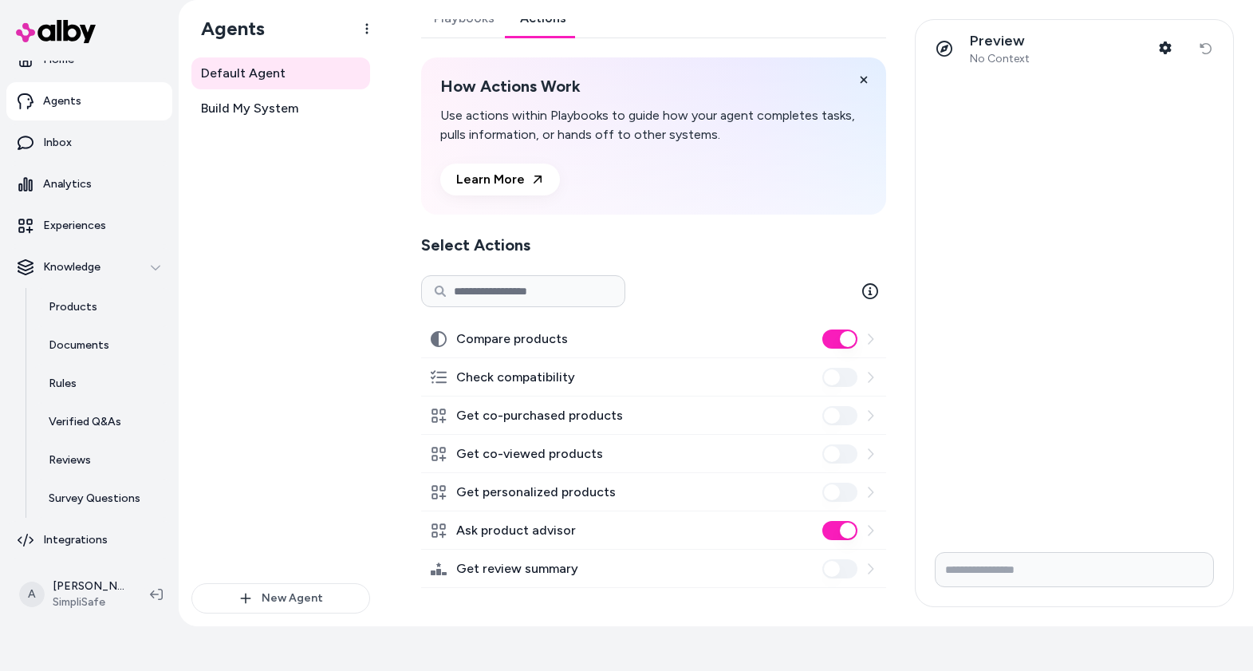
click at [868, 530] on icon at bounding box center [870, 530] width 13 height 13
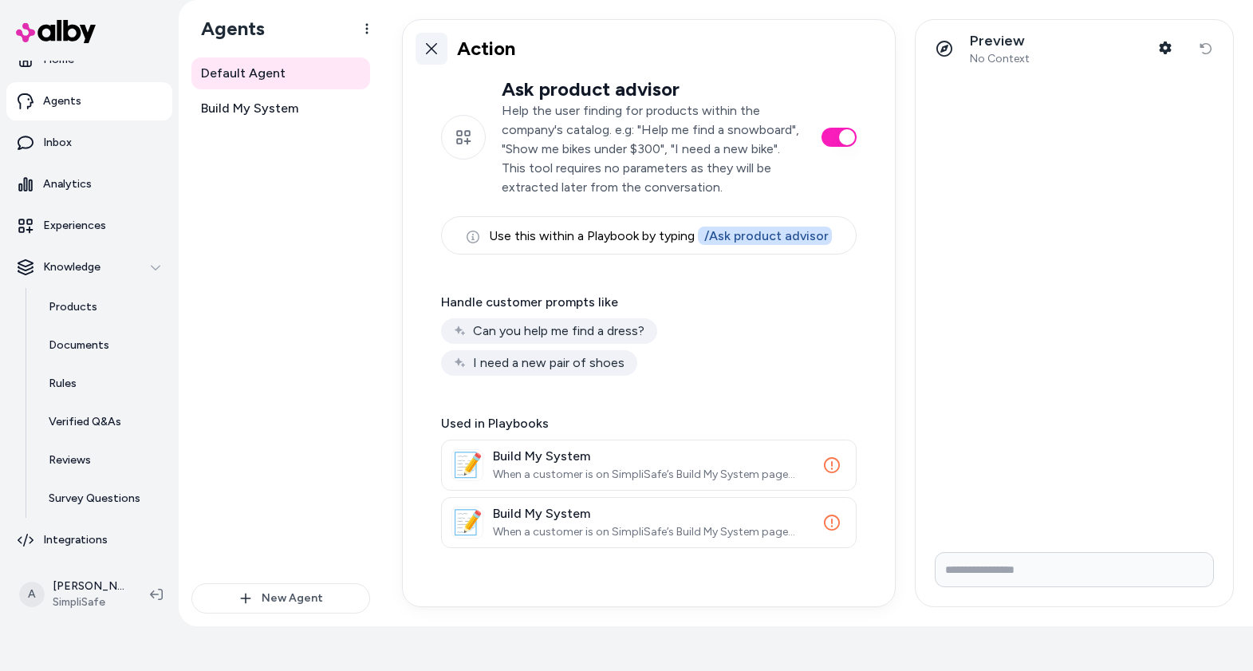
click at [432, 42] on icon at bounding box center [431, 48] width 13 height 13
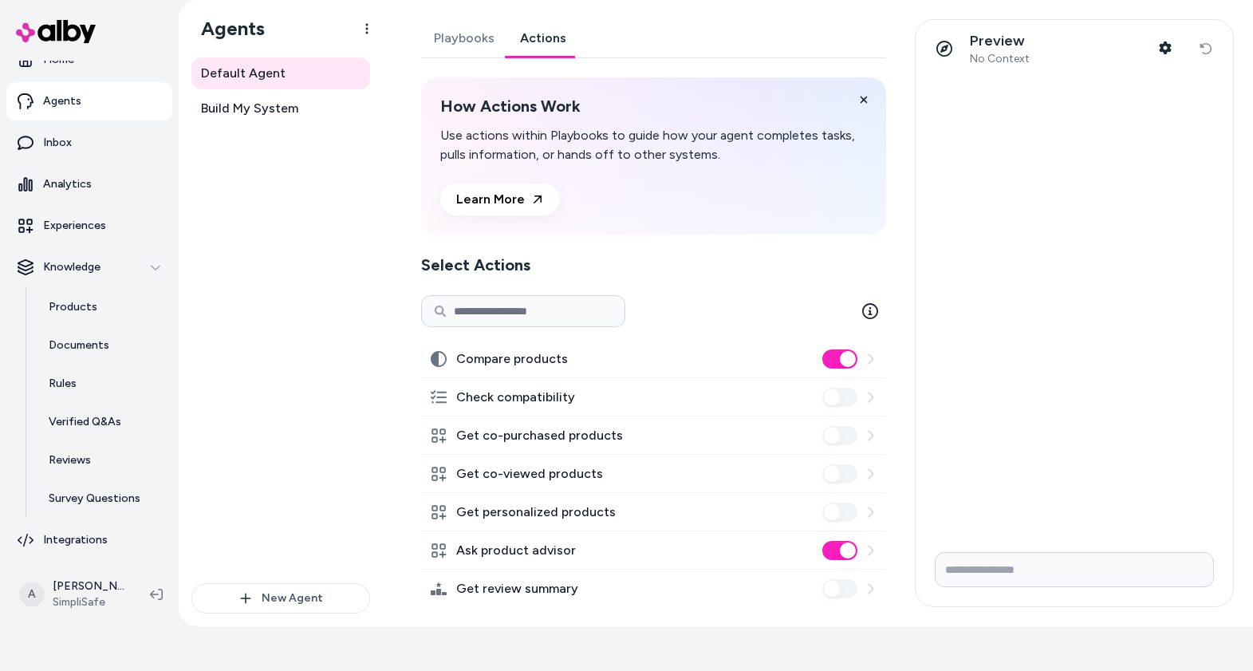
click at [871, 553] on icon at bounding box center [870, 550] width 13 height 13
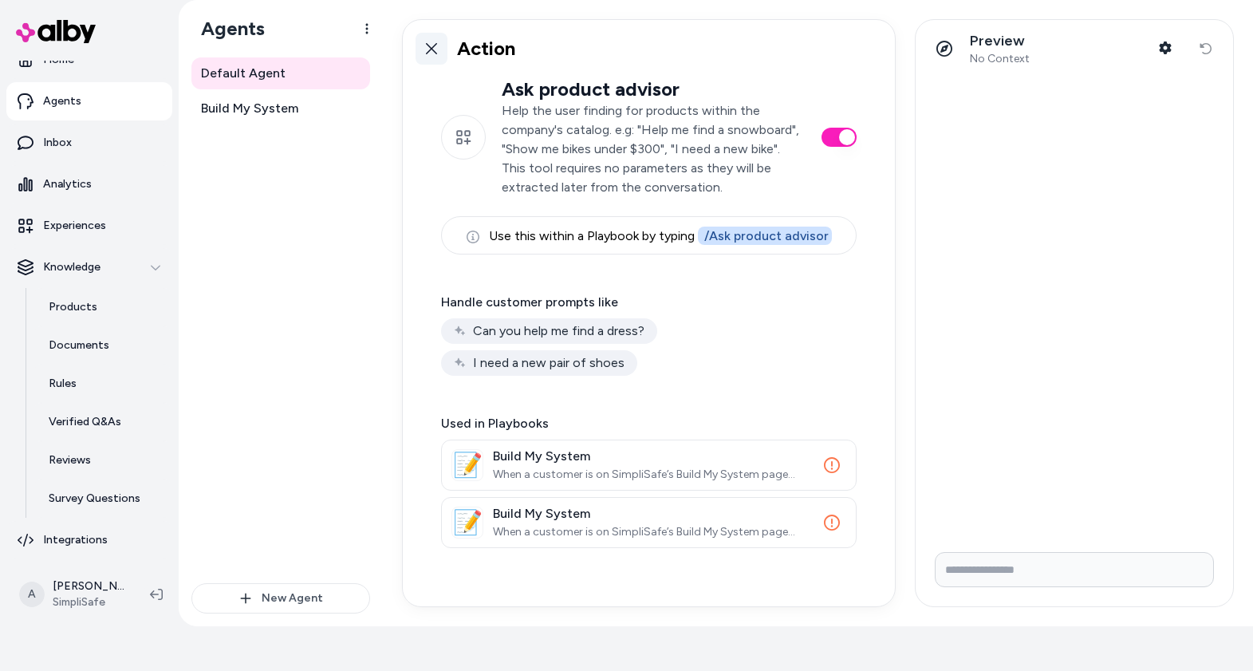
click at [436, 49] on icon at bounding box center [431, 48] width 13 height 13
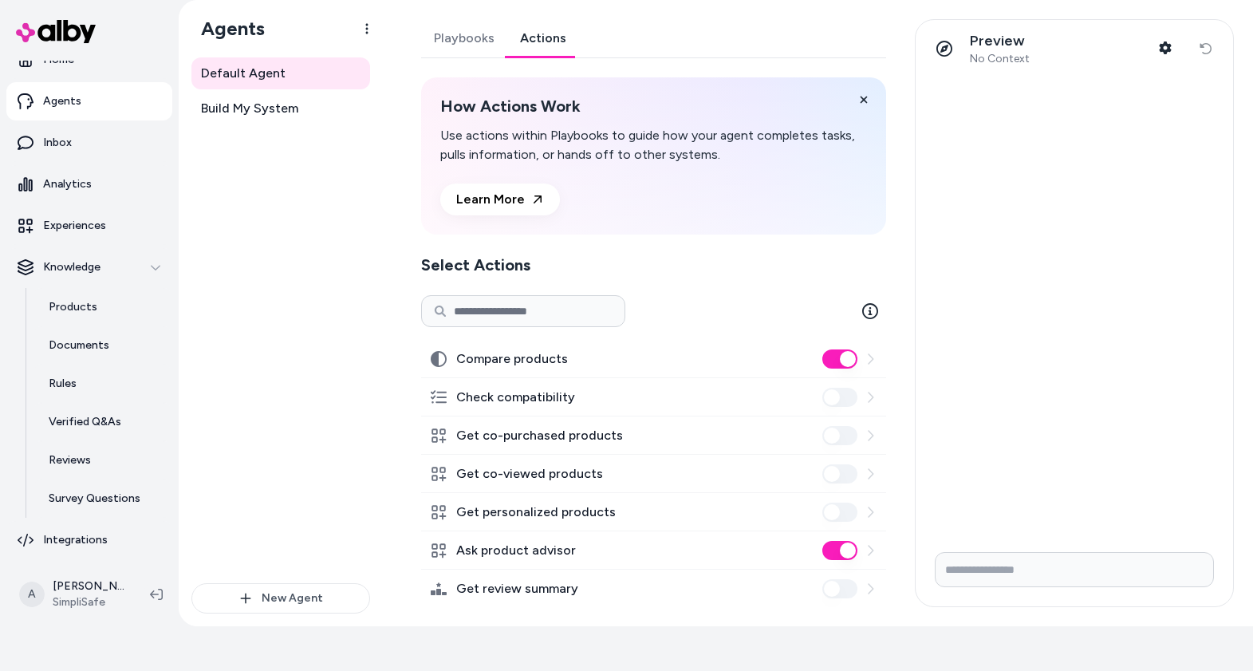
scroll to position [20, 0]
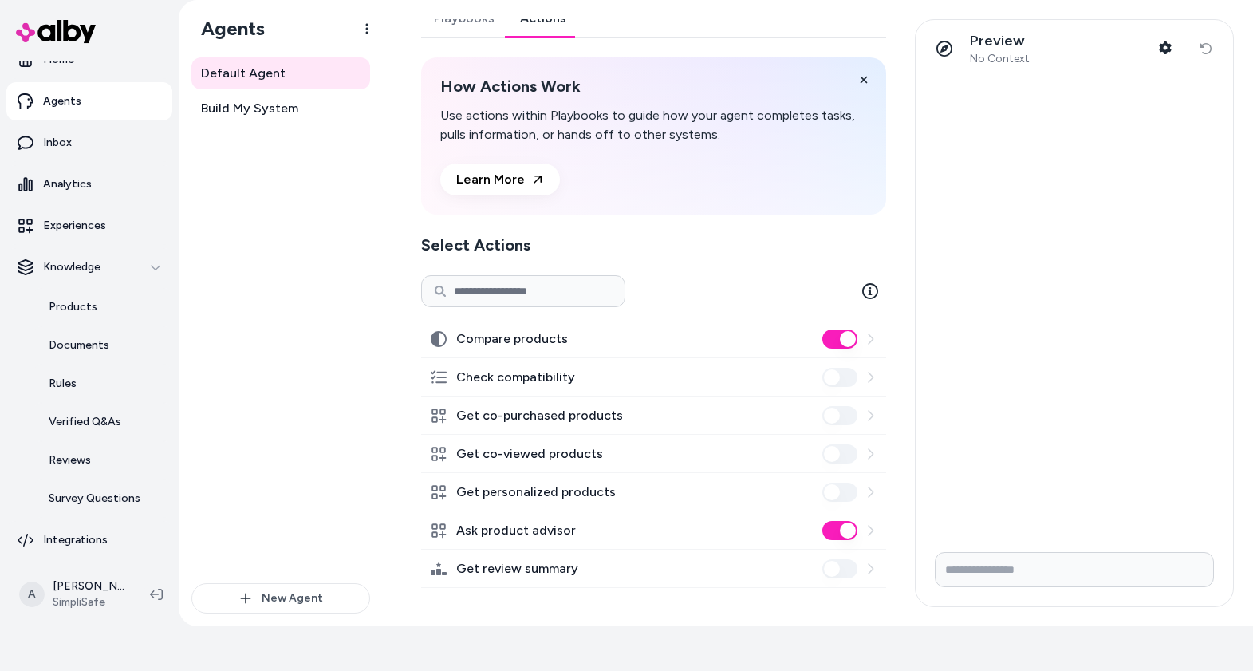
click at [515, 533] on label "Ask product advisor" at bounding box center [516, 530] width 120 height 19
click at [822, 533] on button "Ask product advisor" at bounding box center [839, 530] width 35 height 19
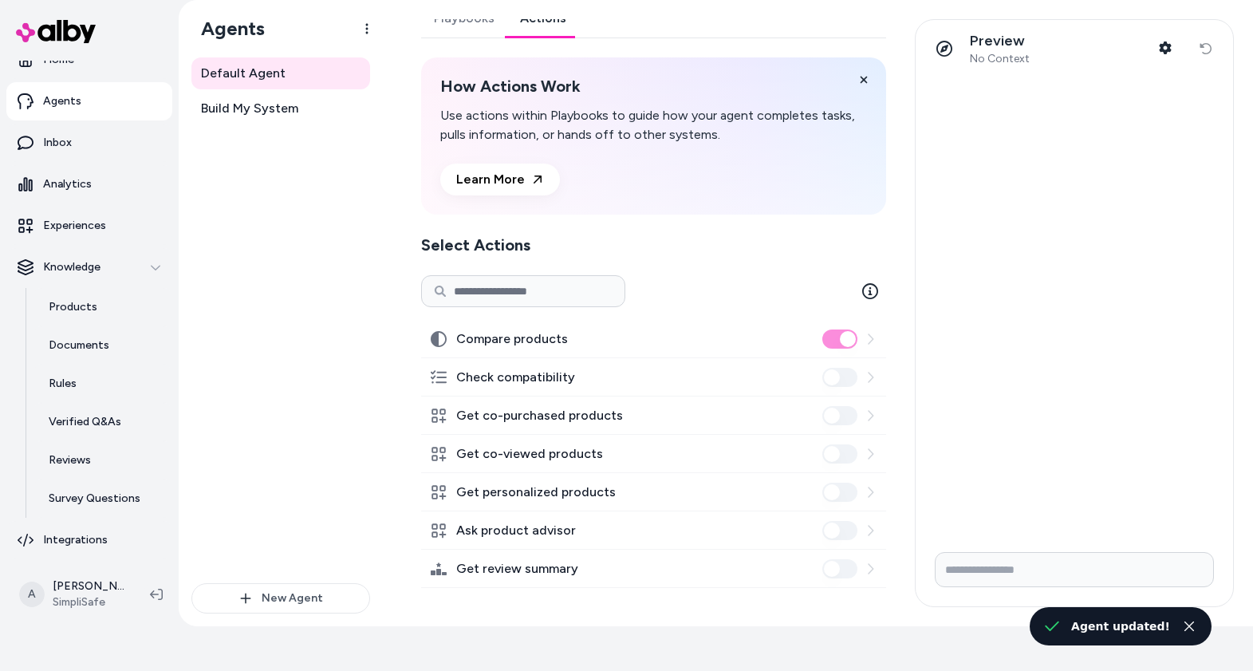
click at [508, 533] on label "Ask product advisor" at bounding box center [516, 530] width 120 height 19
click at [850, 527] on button "Ask product advisor" at bounding box center [839, 530] width 35 height 19
click at [872, 530] on icon at bounding box center [871, 530] width 6 height 10
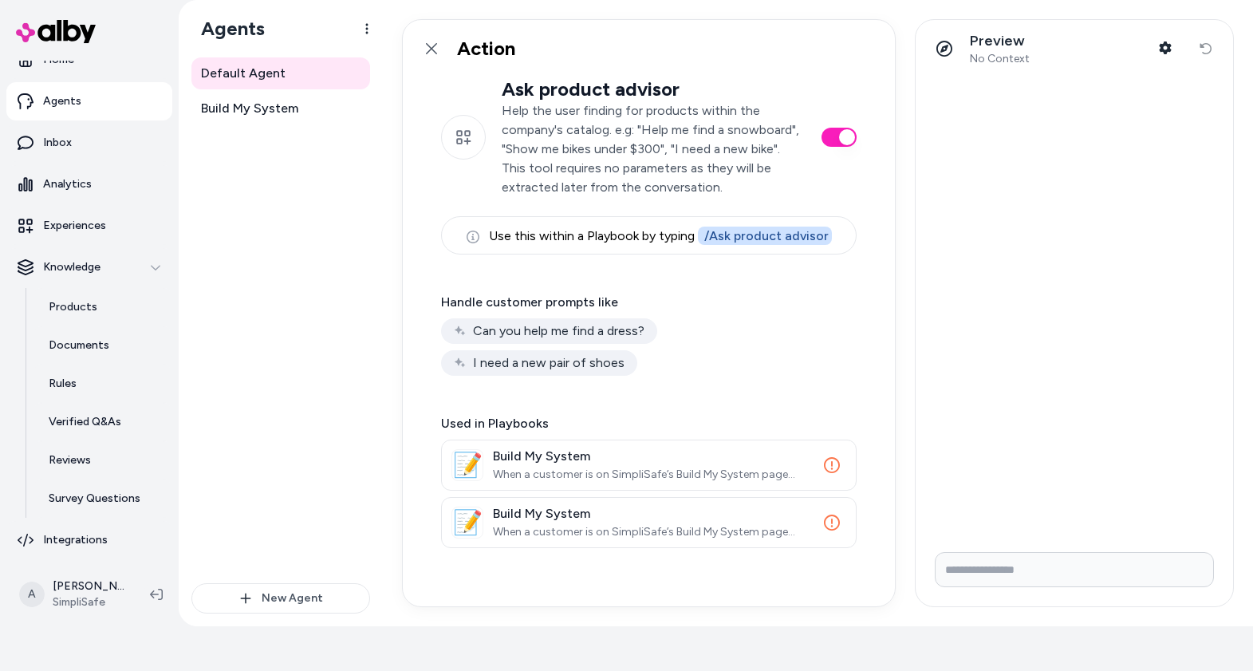
click at [475, 243] on icon at bounding box center [473, 237] width 13 height 13
click at [475, 239] on icon at bounding box center [473, 237] width 13 height 13
click at [475, 237] on icon at bounding box center [473, 237] width 13 height 13
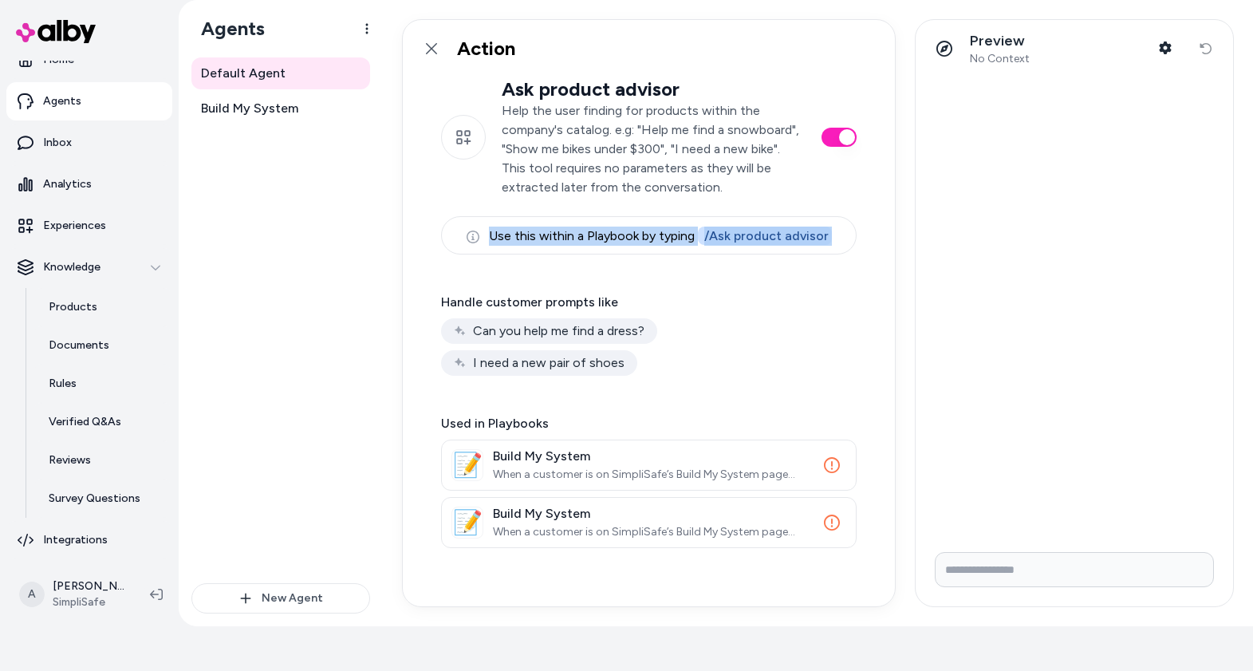
click at [475, 237] on icon at bounding box center [473, 237] width 13 height 13
click at [435, 50] on icon at bounding box center [431, 48] width 13 height 13
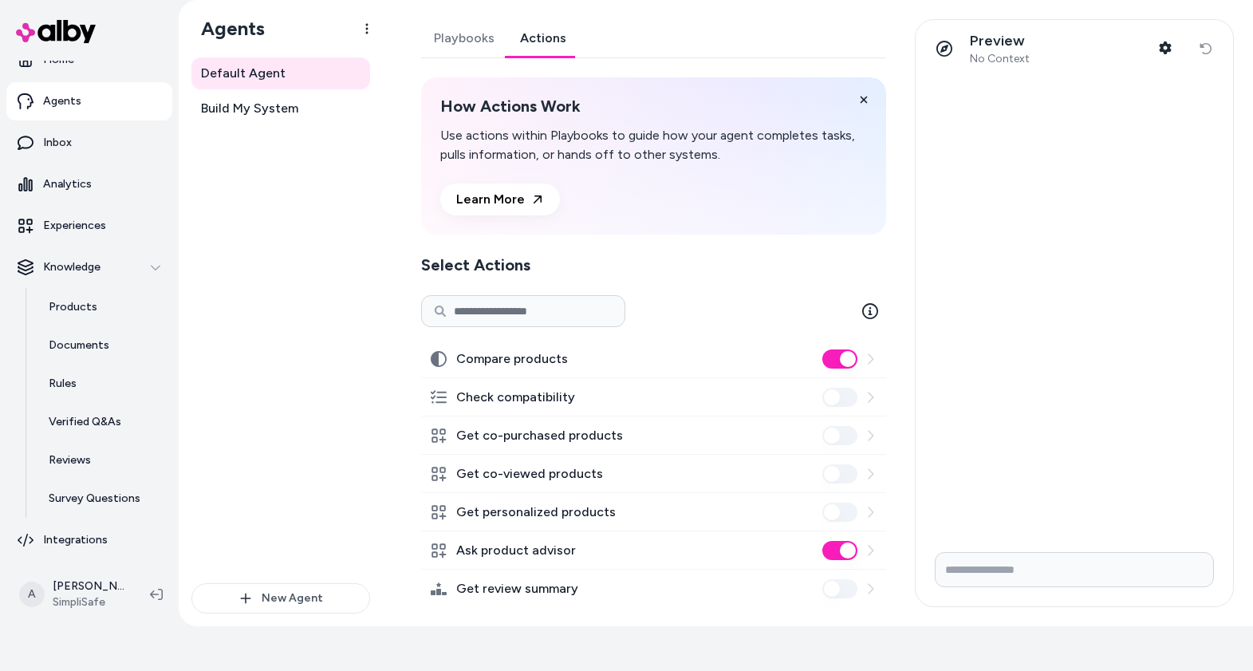
click at [451, 42] on link "Playbooks" at bounding box center [464, 38] width 86 height 38
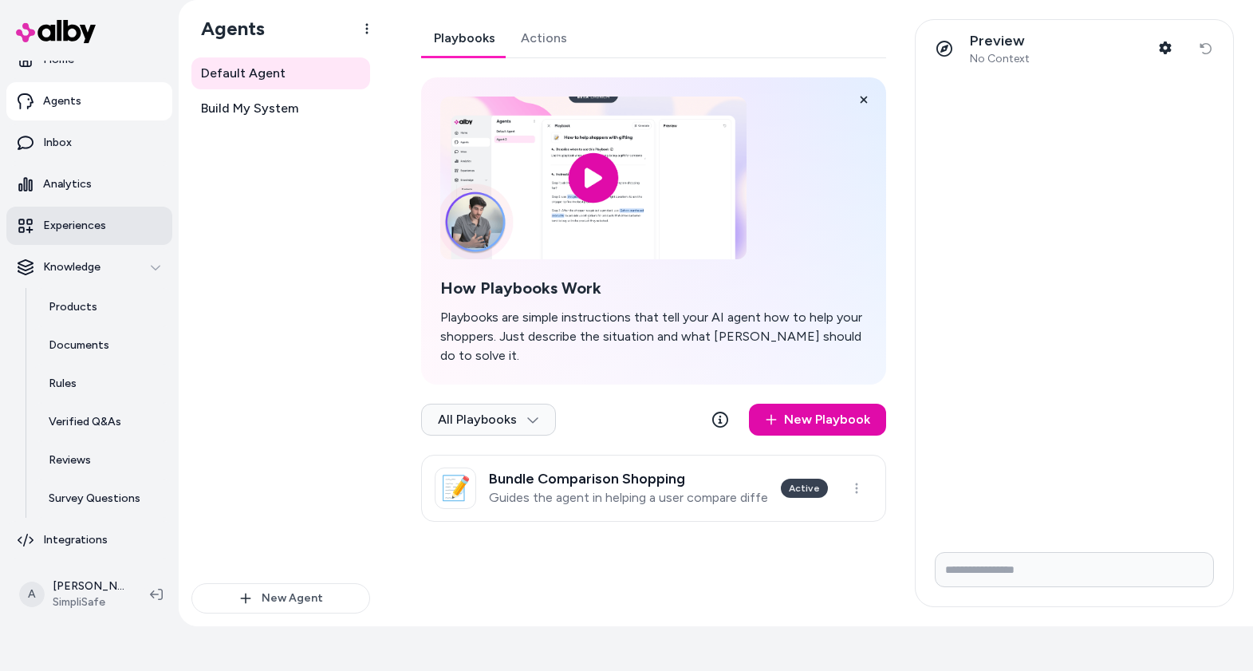
click at [63, 226] on p "Experiences" at bounding box center [74, 226] width 63 height 16
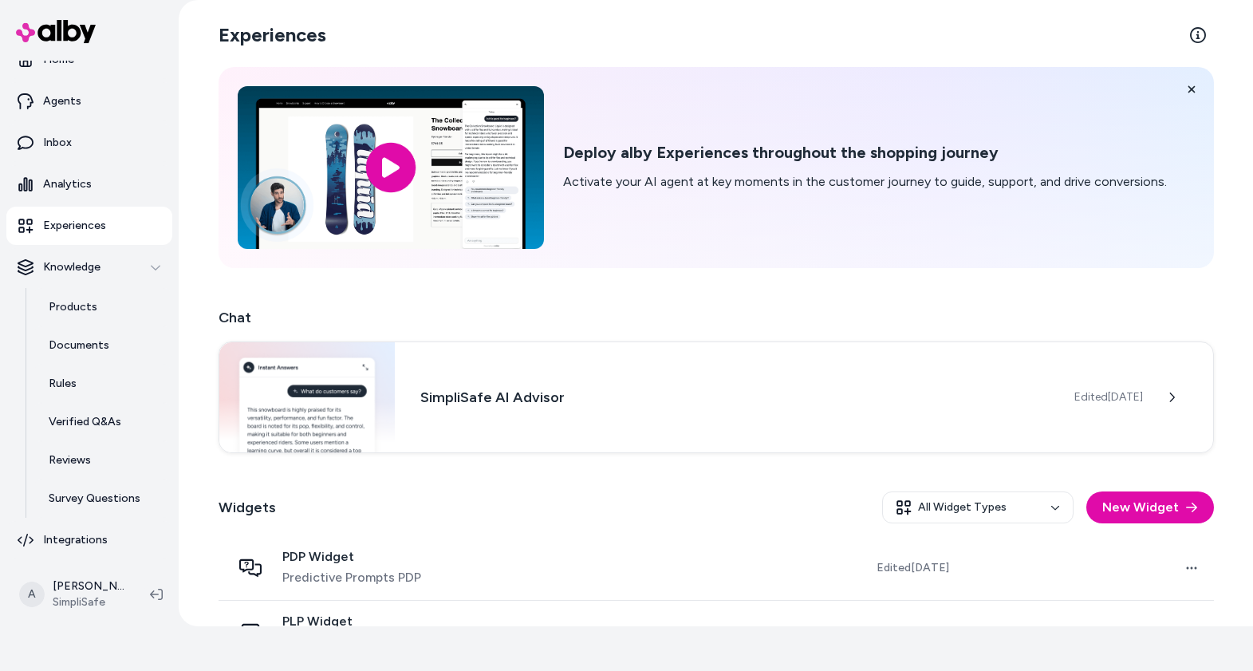
scroll to position [116, 0]
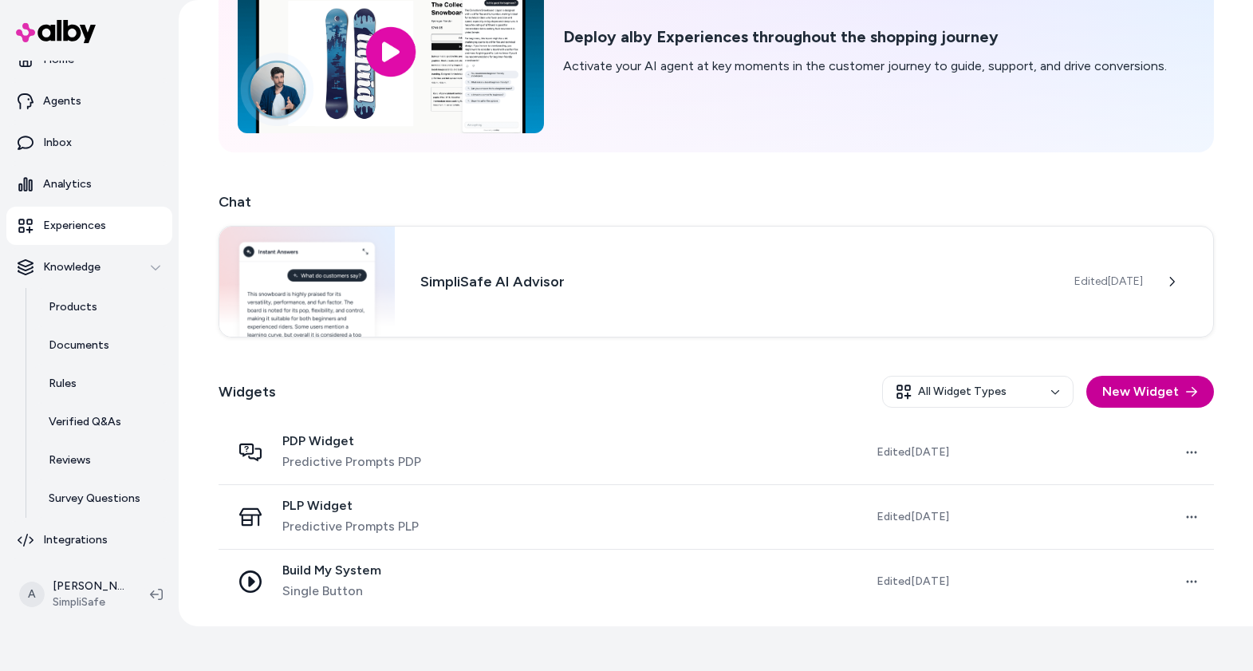
click at [1137, 391] on button "New Widget" at bounding box center [1150, 392] width 128 height 32
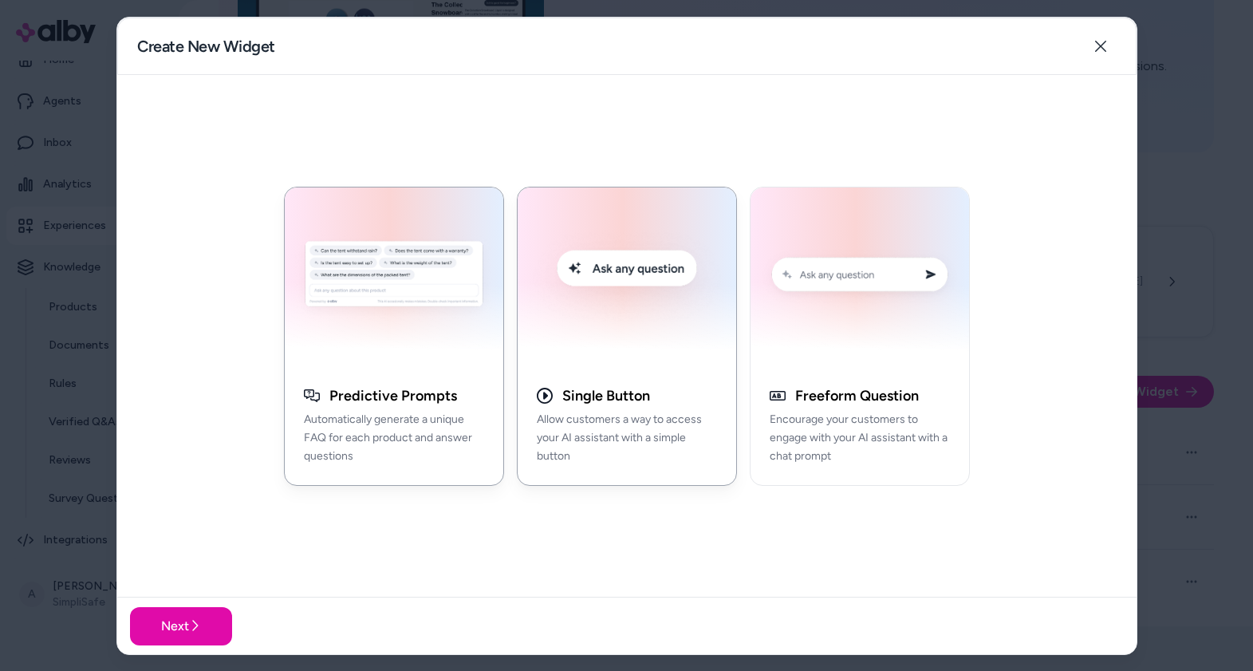
click at [613, 334] on img "button" at bounding box center [626, 276] width 199 height 161
click at [194, 616] on button "Next" at bounding box center [181, 625] width 102 height 38
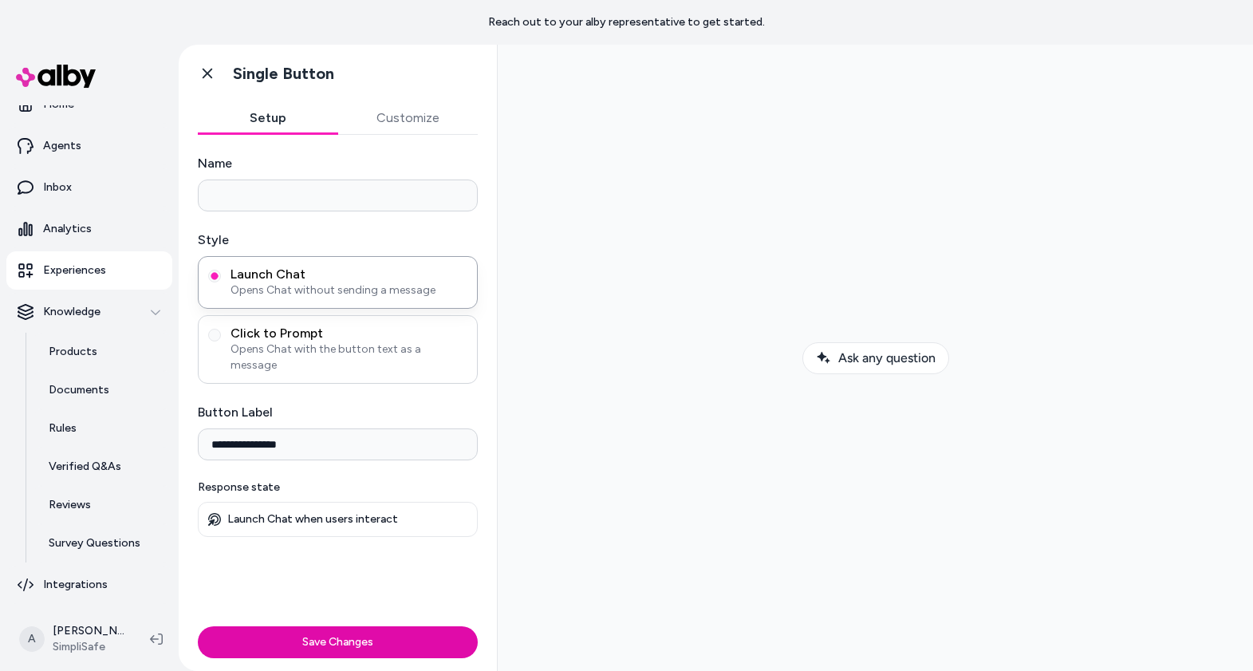
click at [282, 336] on span "Click to Prompt" at bounding box center [349, 333] width 237 height 16
click at [221, 336] on button "Click to Prompt Opens Chat with the button text as a message" at bounding box center [214, 335] width 13 height 13
click at [294, 513] on input "Initial message sent to alby" at bounding box center [338, 521] width 280 height 32
click at [414, 120] on button "Customize" at bounding box center [408, 118] width 140 height 32
click at [281, 118] on button "Setup" at bounding box center [268, 118] width 140 height 32
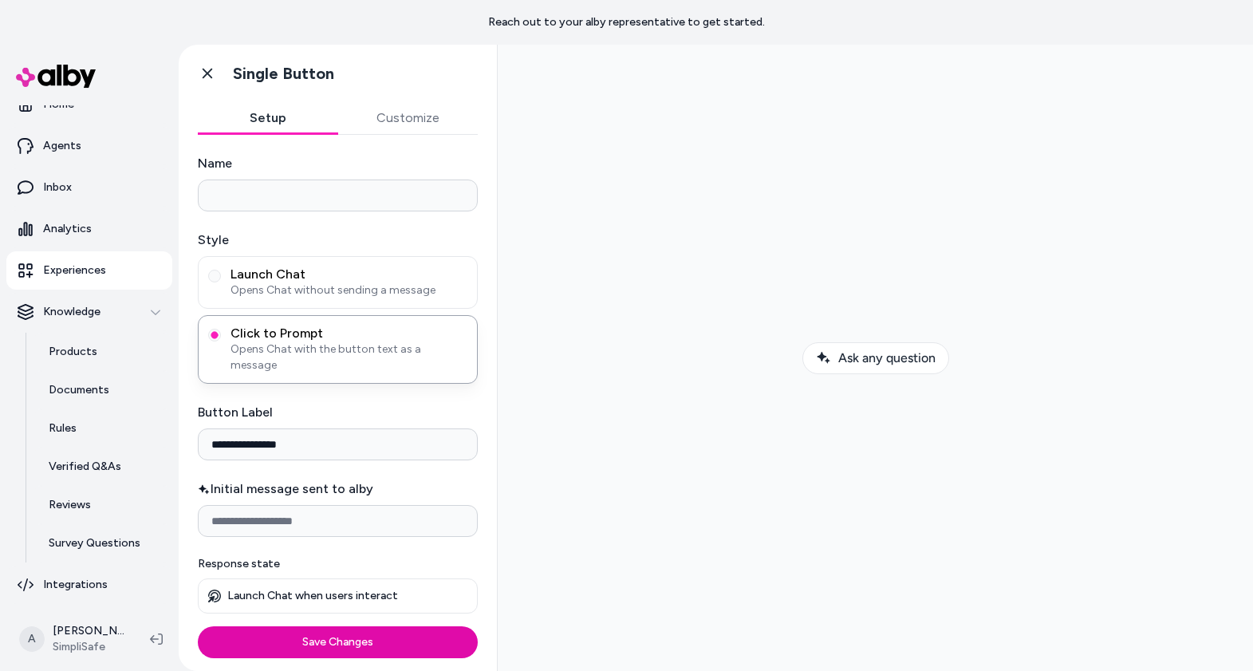
click at [356, 510] on input "Initial message sent to alby" at bounding box center [338, 521] width 280 height 32
click at [286, 505] on input "Initial message sent to alby" at bounding box center [338, 521] width 280 height 32
type input "*"
click at [408, 479] on label "Initial message sent to alby" at bounding box center [338, 488] width 280 height 19
click at [408, 505] on input "Initial message sent to alby" at bounding box center [338, 521] width 280 height 32
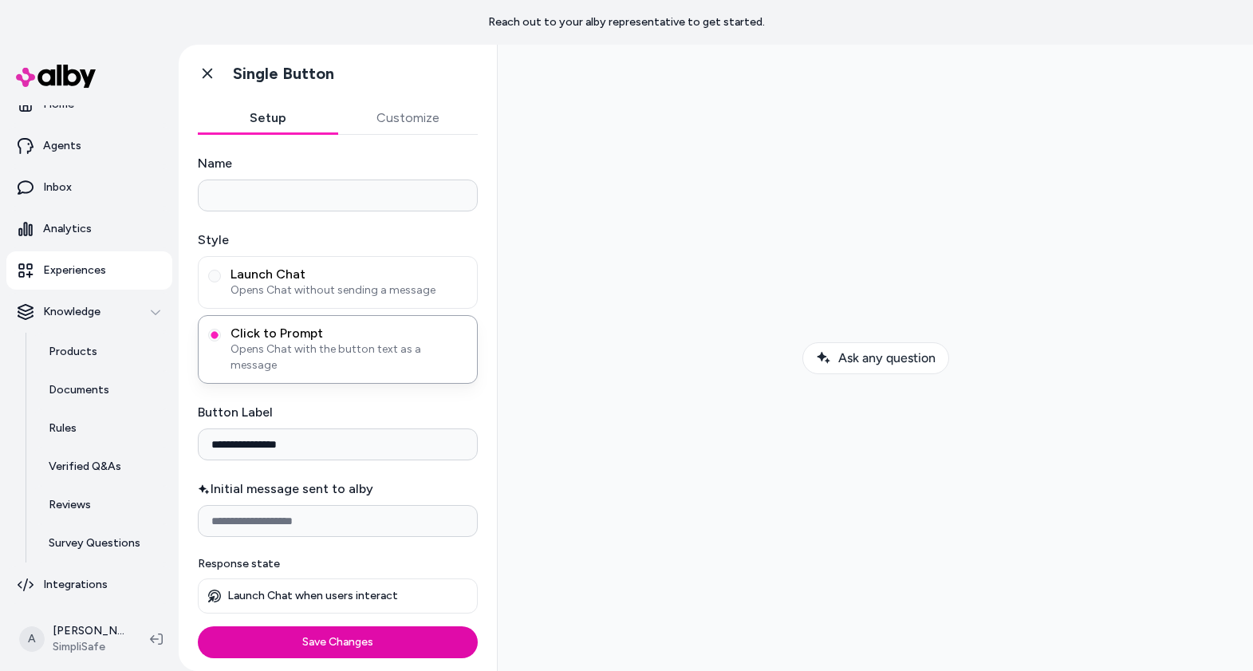
click at [300, 196] on input "Name" at bounding box center [338, 195] width 280 height 32
click at [206, 72] on icon at bounding box center [208, 74] width 10 height 10
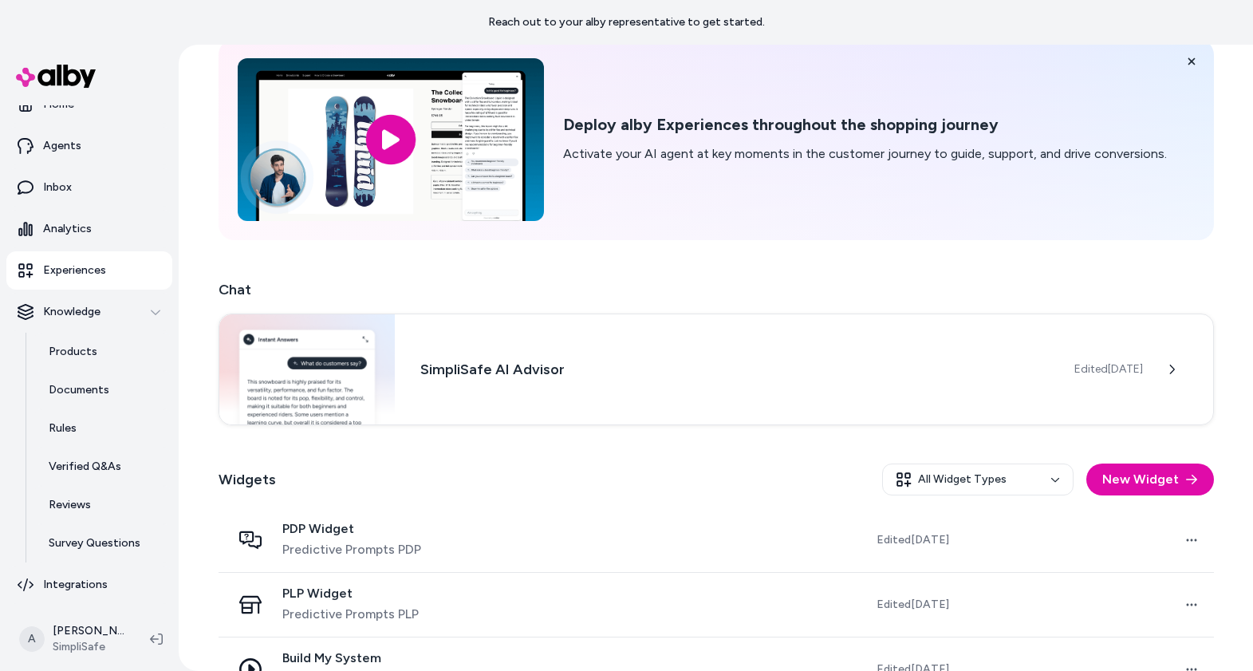
scroll to position [116, 0]
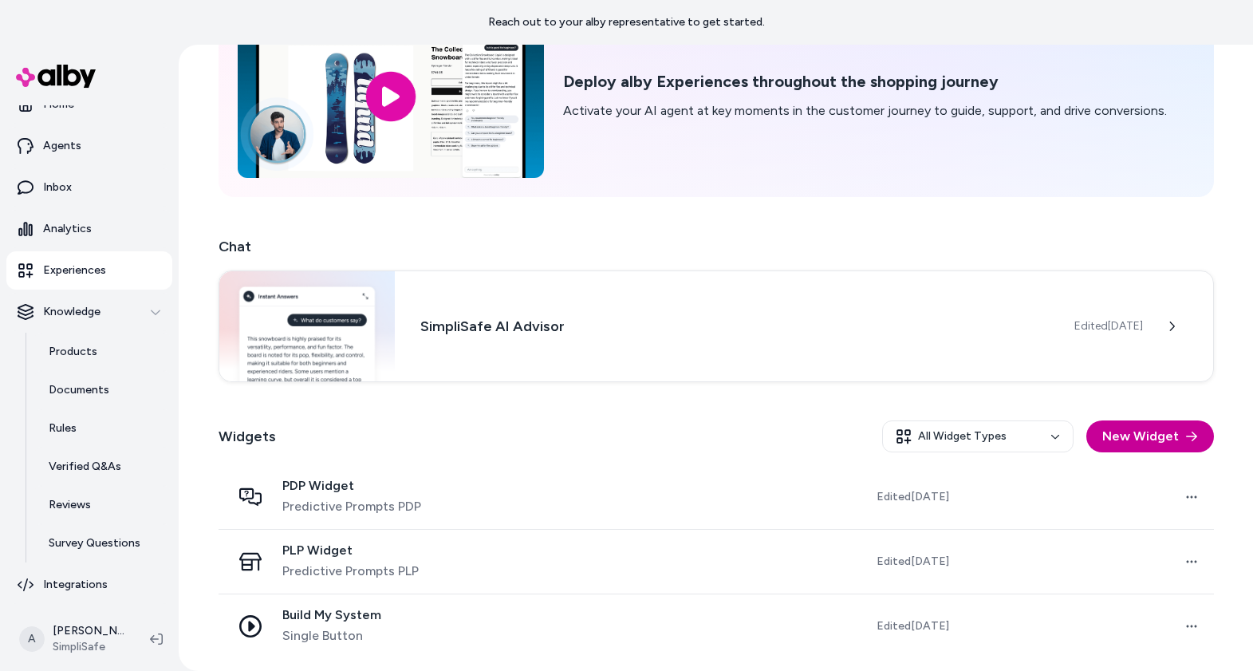
click at [1157, 441] on button "New Widget" at bounding box center [1150, 436] width 128 height 32
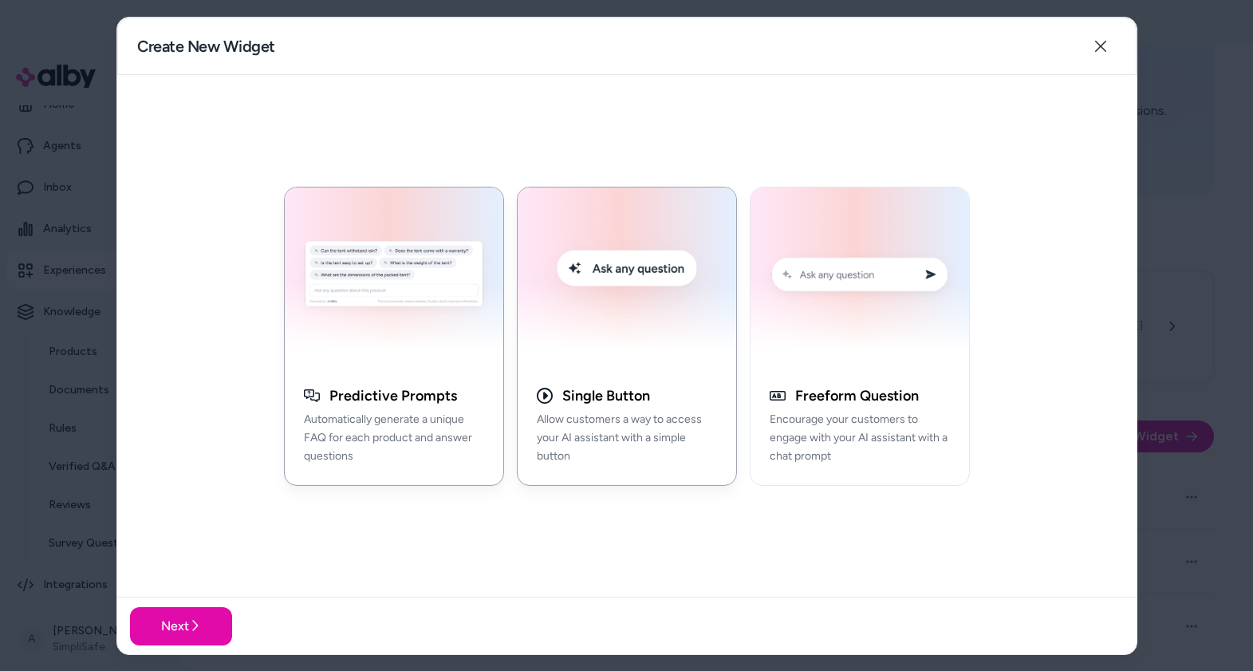
click at [615, 325] on img "button" at bounding box center [626, 276] width 199 height 161
click at [188, 620] on icon at bounding box center [194, 625] width 13 height 13
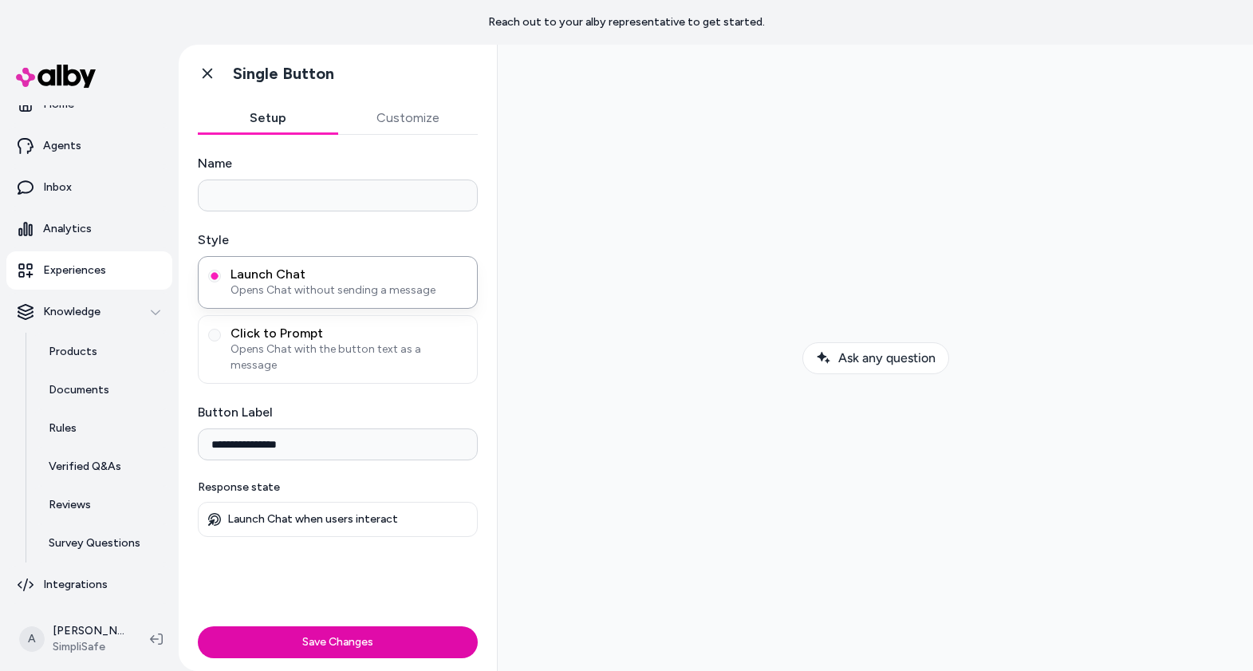
click at [257, 195] on input "Name" at bounding box center [338, 195] width 280 height 32
type input "**********"
click at [259, 334] on span "Click to Prompt" at bounding box center [349, 333] width 237 height 16
click at [221, 334] on button "Click to Prompt Opens Chat with the button text as a message" at bounding box center [214, 335] width 13 height 13
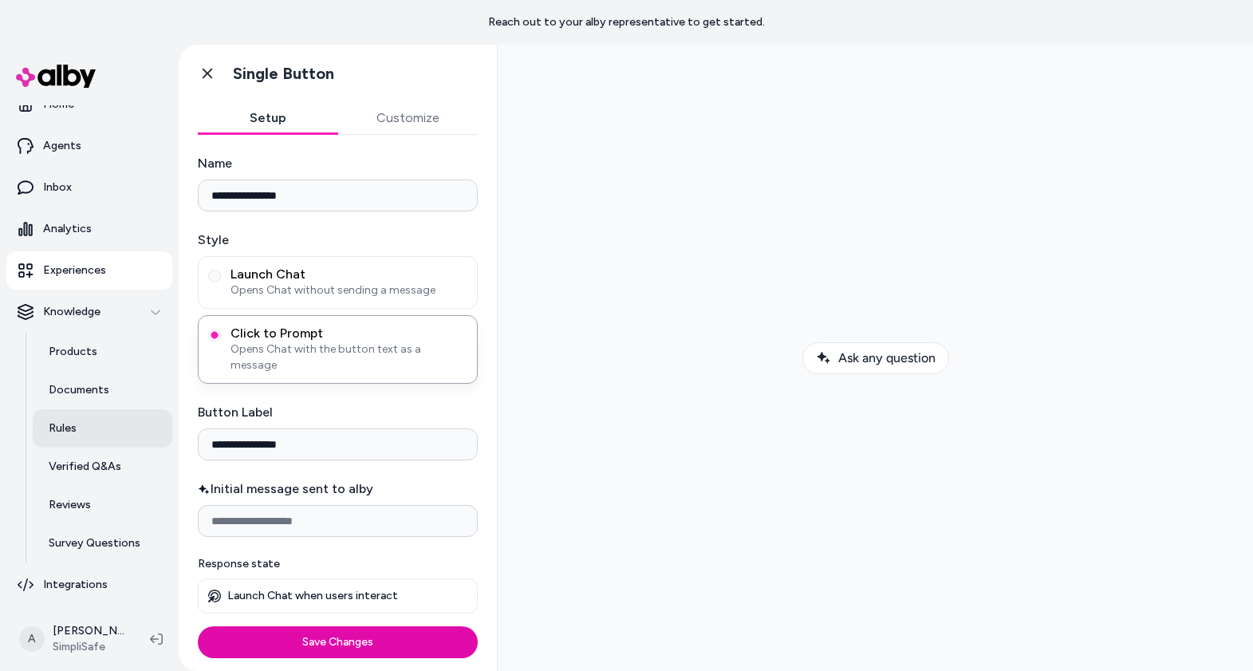
drag, startPoint x: 308, startPoint y: 430, endPoint x: 114, endPoint y: 430, distance: 193.8
click at [114, 430] on section "**********" at bounding box center [626, 380] width 1253 height 671
type input "**********"
click at [325, 505] on input "Initial message sent to alby" at bounding box center [338, 521] width 280 height 32
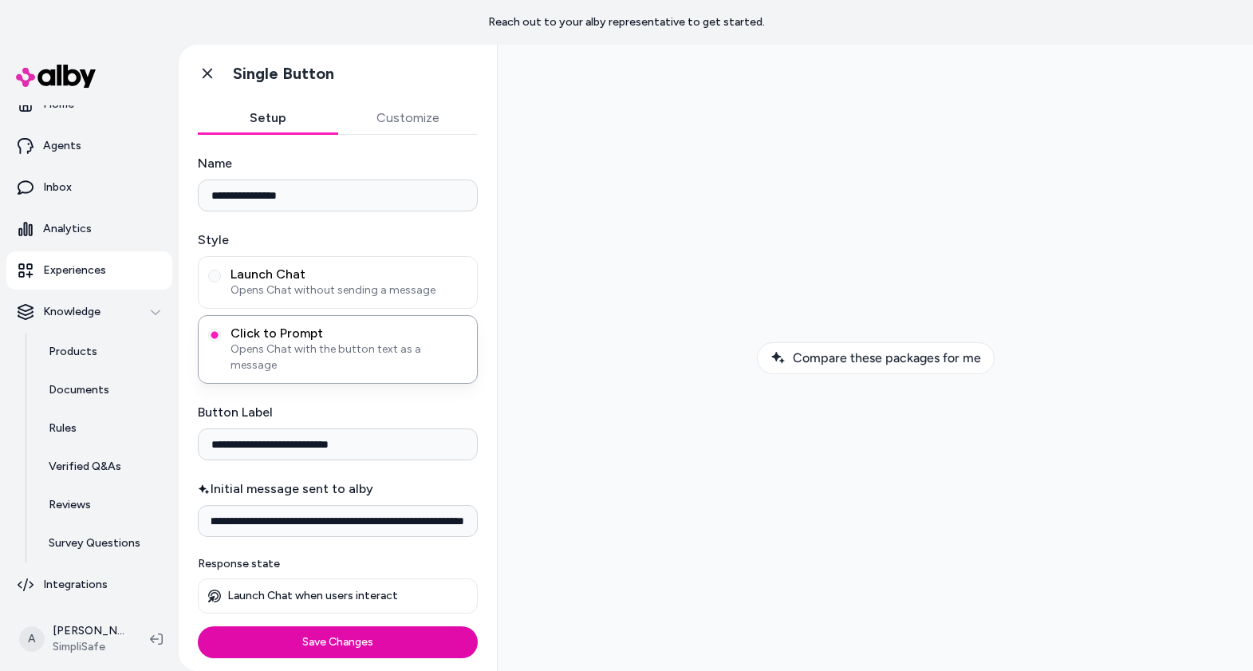
type input "**********"
click at [409, 129] on button "Customize" at bounding box center [408, 118] width 140 height 32
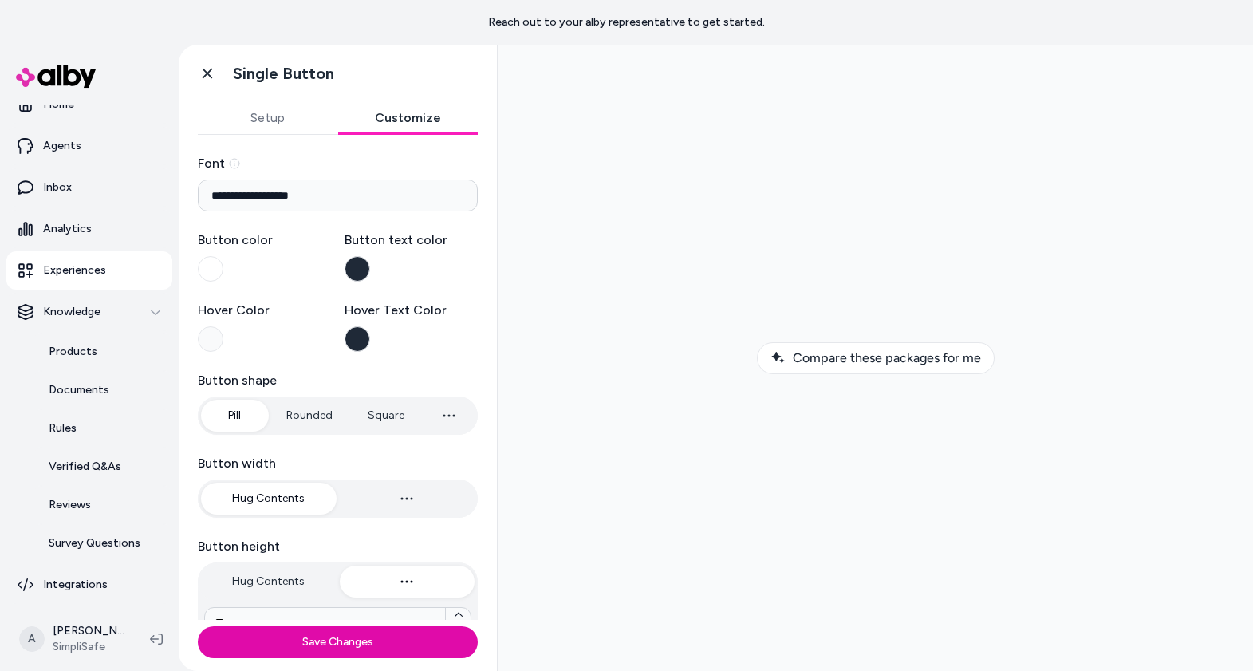
click at [274, 126] on button "Setup" at bounding box center [268, 118] width 140 height 32
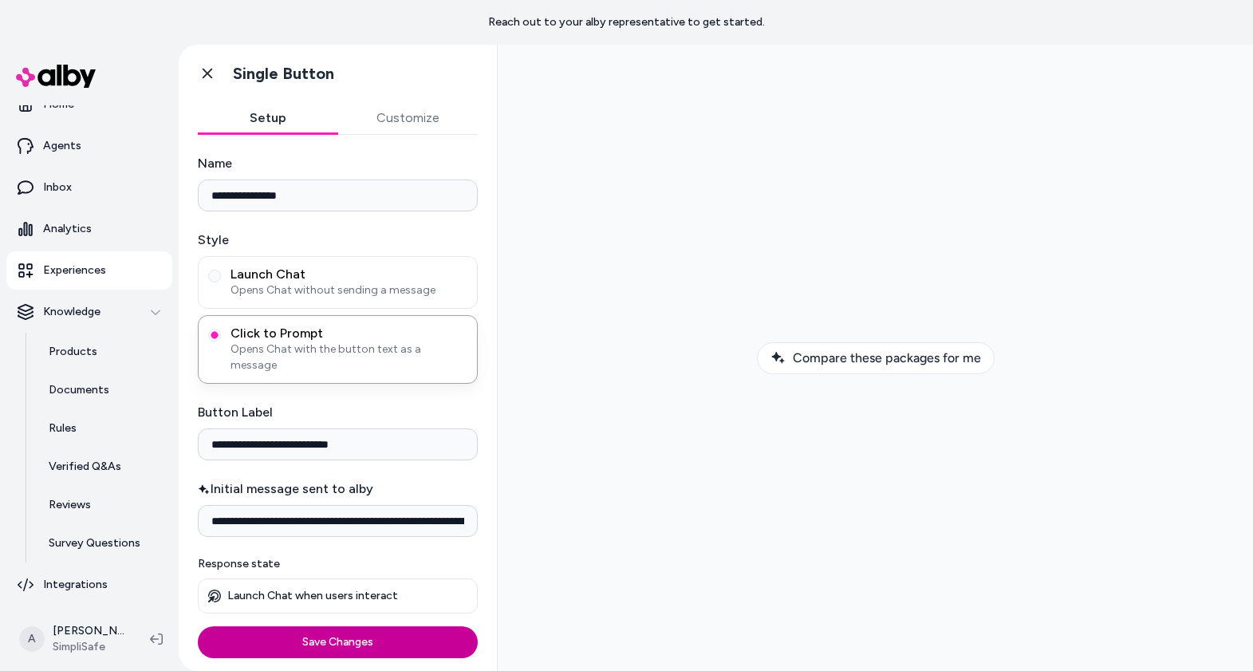
click at [338, 644] on button "Save Changes" at bounding box center [338, 642] width 280 height 32
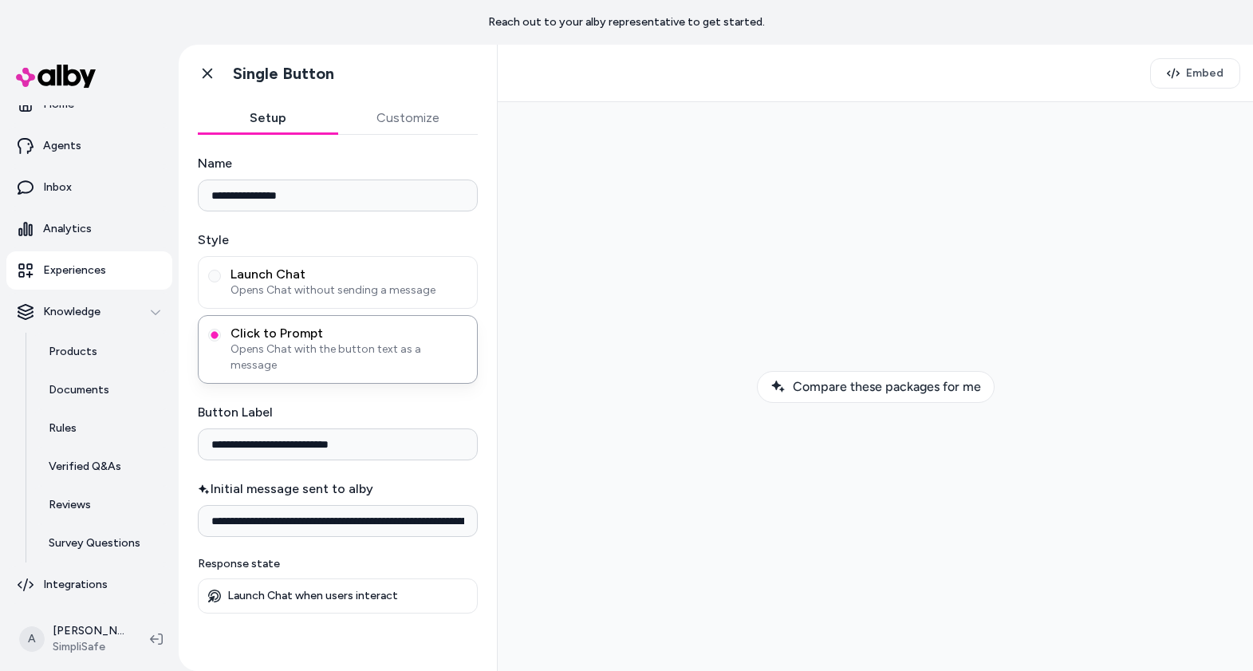
scroll to position [0, 68]
drag, startPoint x: 888, startPoint y: 608, endPoint x: 504, endPoint y: 508, distance: 396.4
click at [447, 530] on div "**********" at bounding box center [338, 383] width 280 height 459
click at [208, 73] on icon at bounding box center [208, 74] width 10 height 10
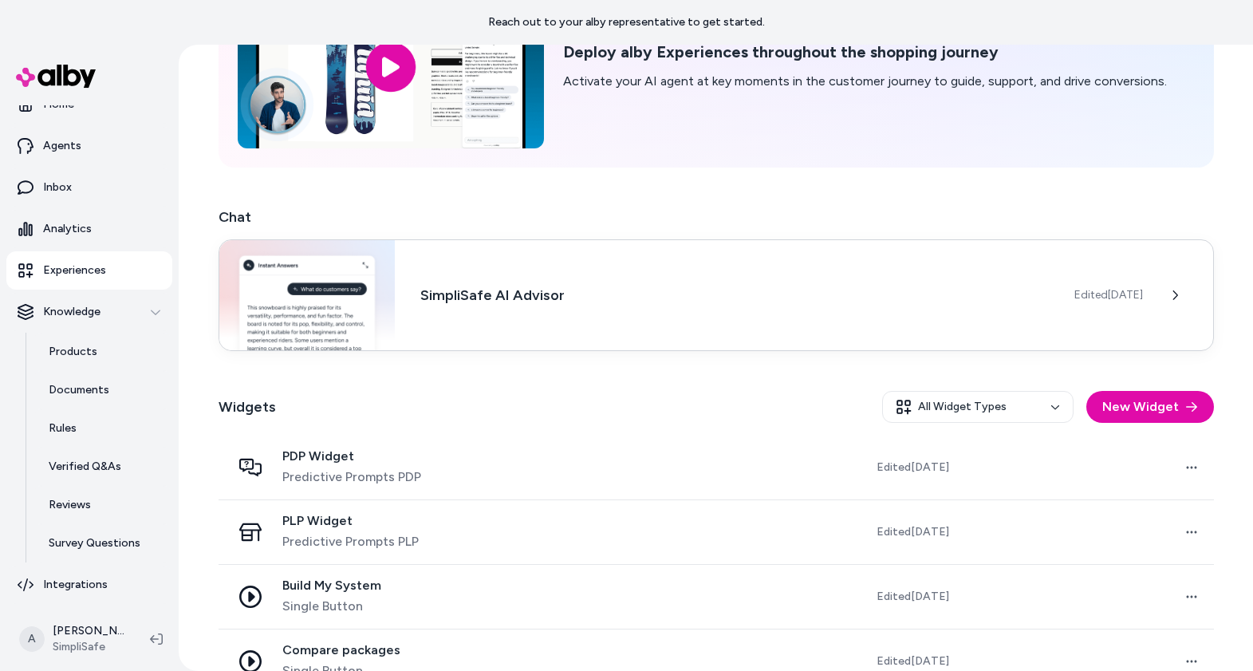
scroll to position [180, 0]
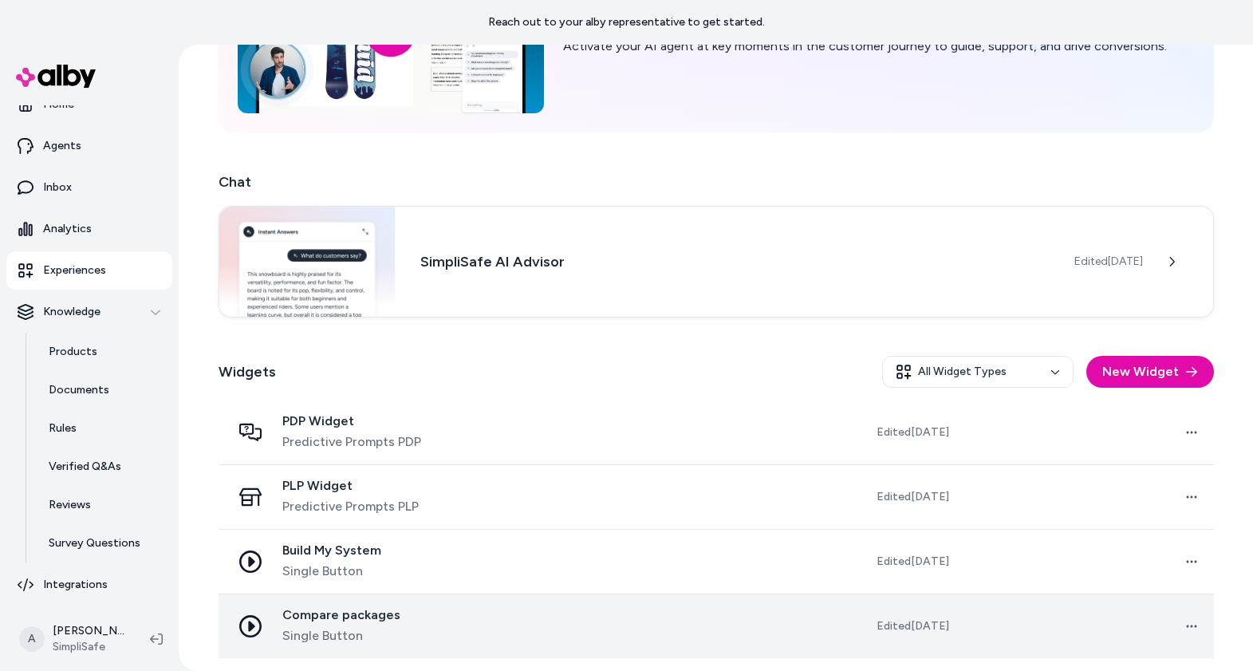
click at [480, 619] on div "Compare packages Single Button" at bounding box center [361, 626] width 261 height 38
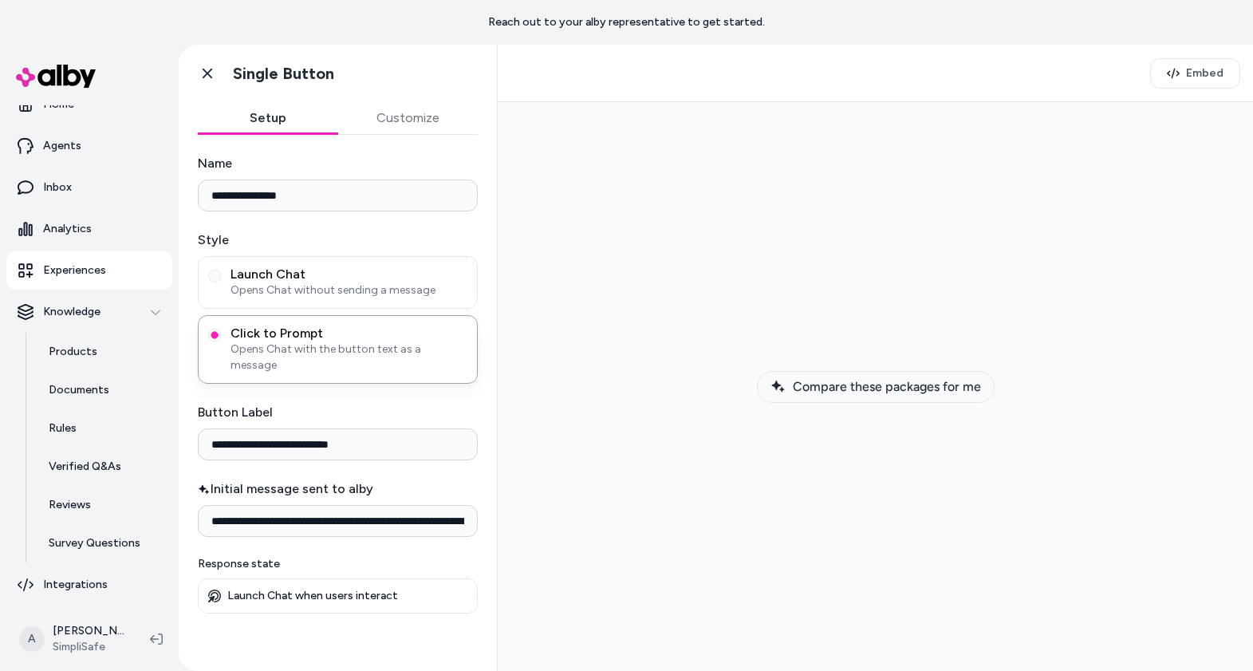
click at [814, 384] on span "Compare these packages for me" at bounding box center [887, 386] width 188 height 15
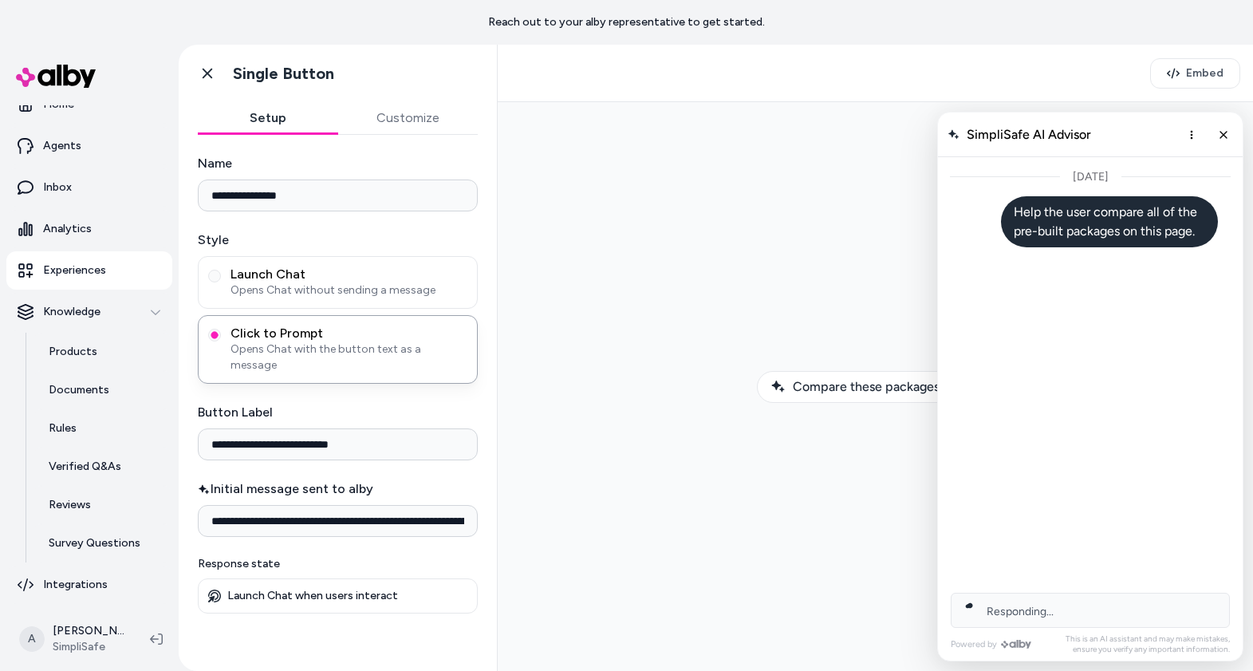
click at [252, 506] on input "**********" at bounding box center [338, 521] width 280 height 32
drag, startPoint x: 710, startPoint y: 605, endPoint x: 501, endPoint y: 506, distance: 231.5
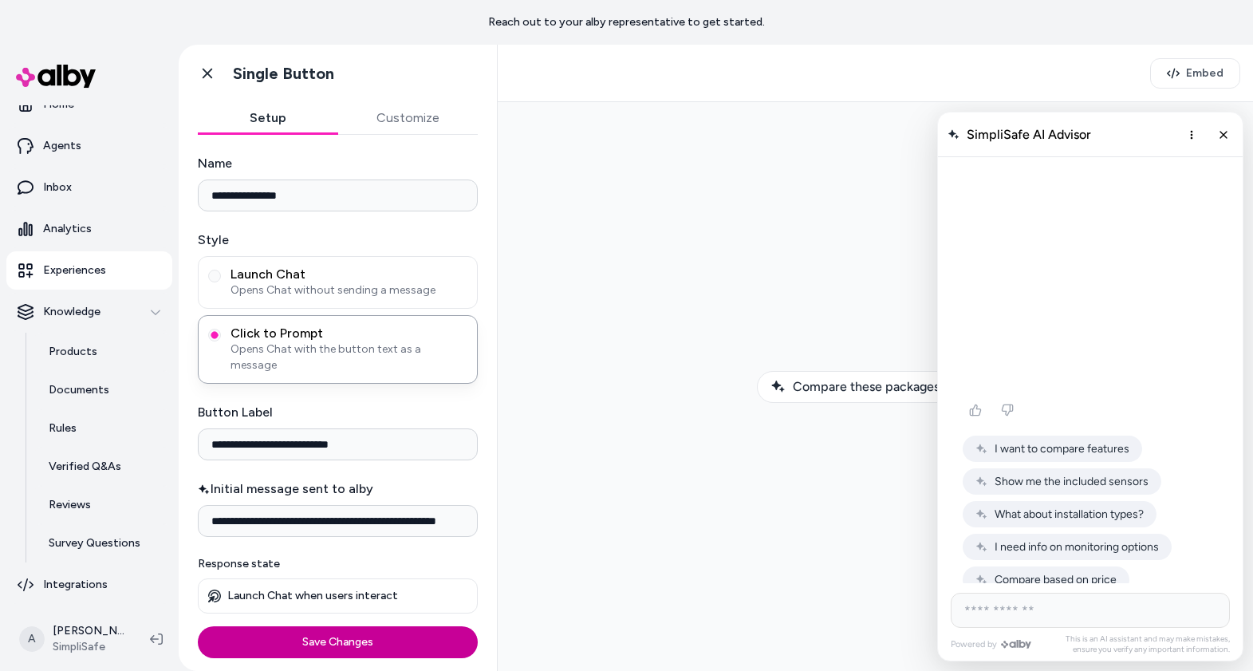
scroll to position [0, 44]
type input "**********"
click at [372, 636] on button "Save Changes" at bounding box center [338, 642] width 280 height 32
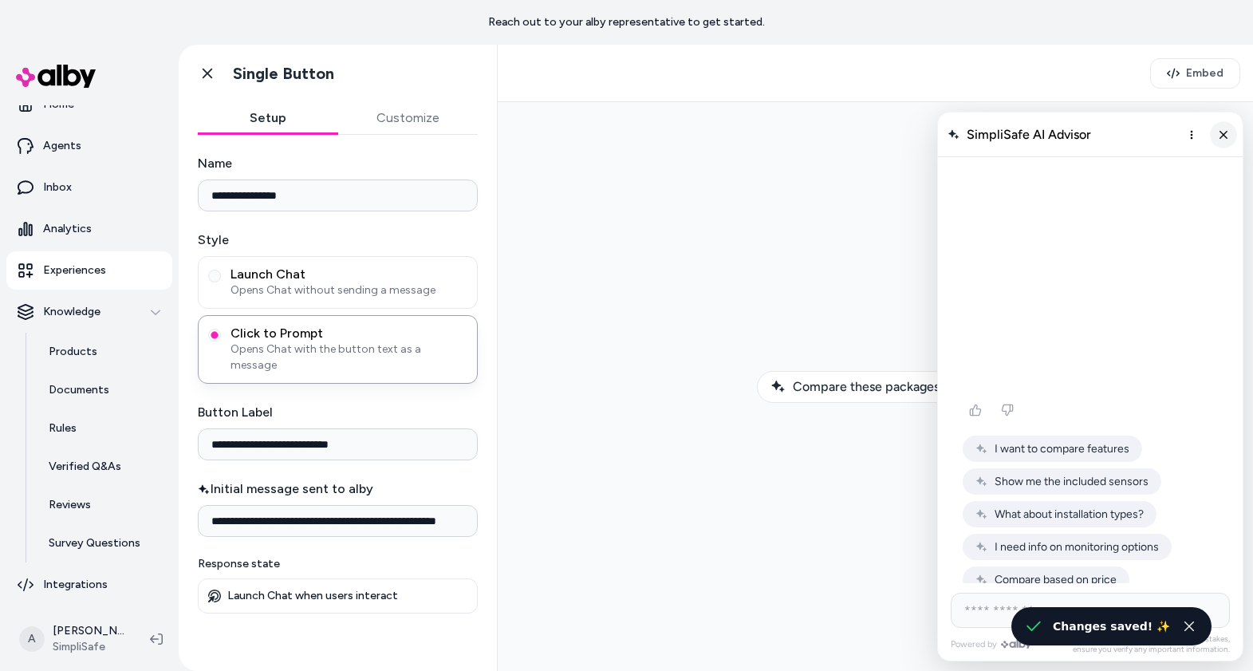
click at [1227, 131] on icon "Close chat" at bounding box center [1224, 135] width 14 height 14
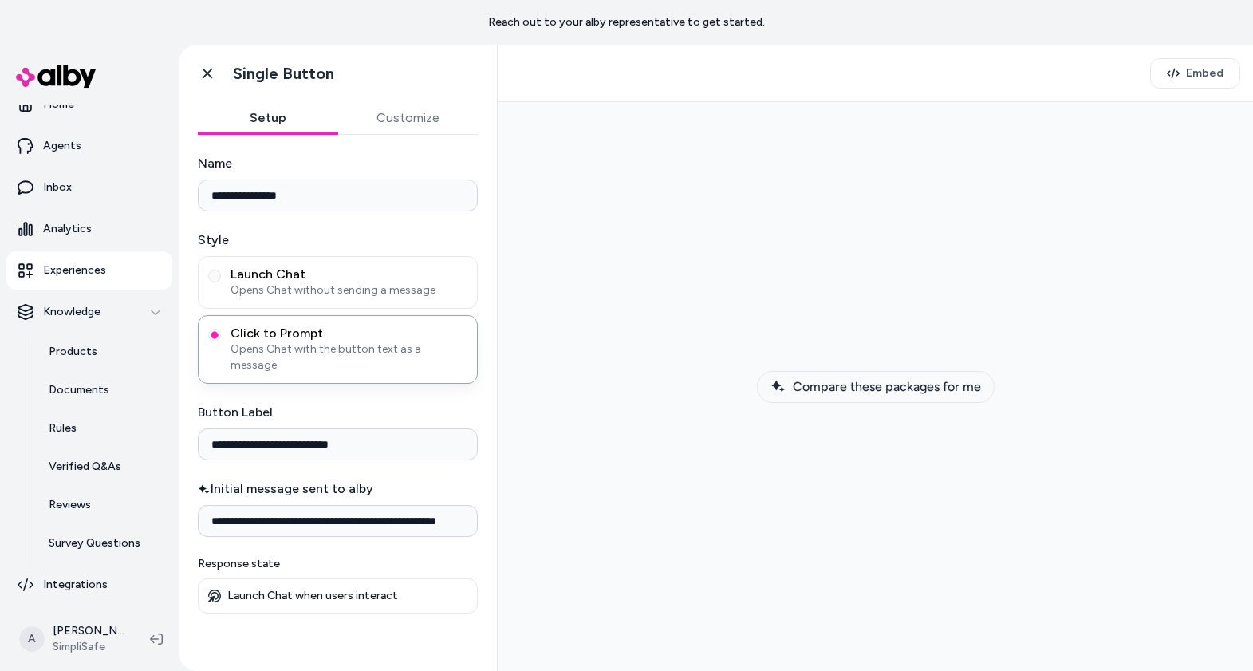
click at [807, 387] on span "Compare these packages for me" at bounding box center [887, 386] width 188 height 15
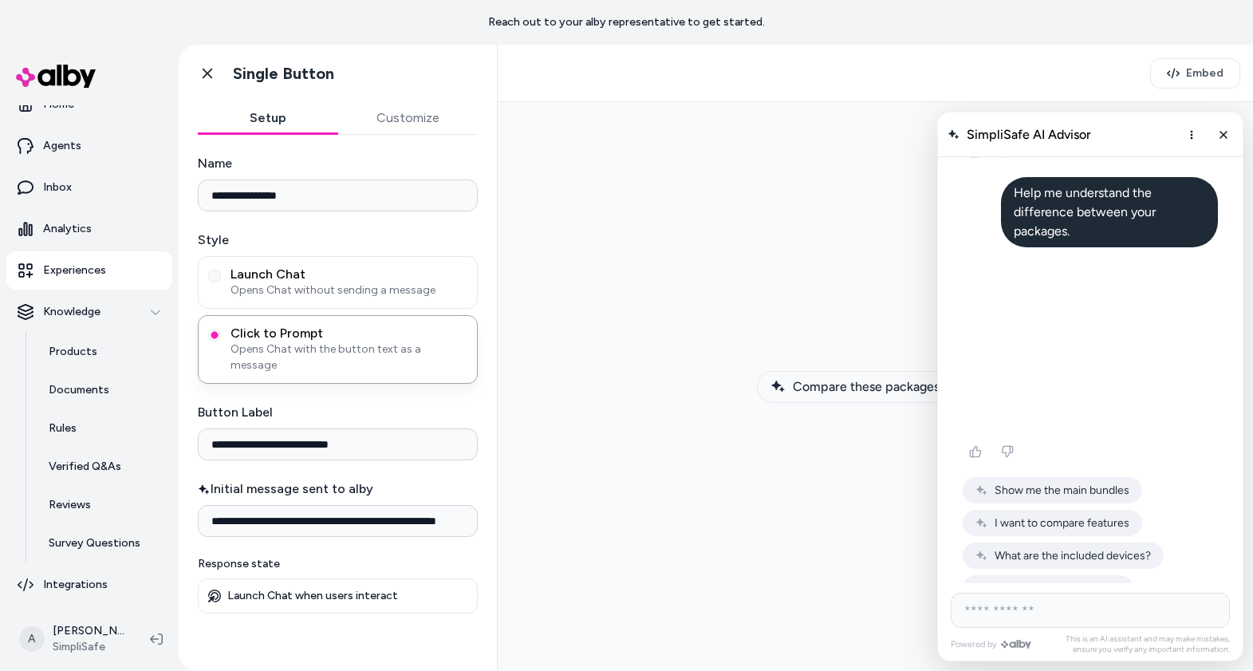
scroll to position [456, 0]
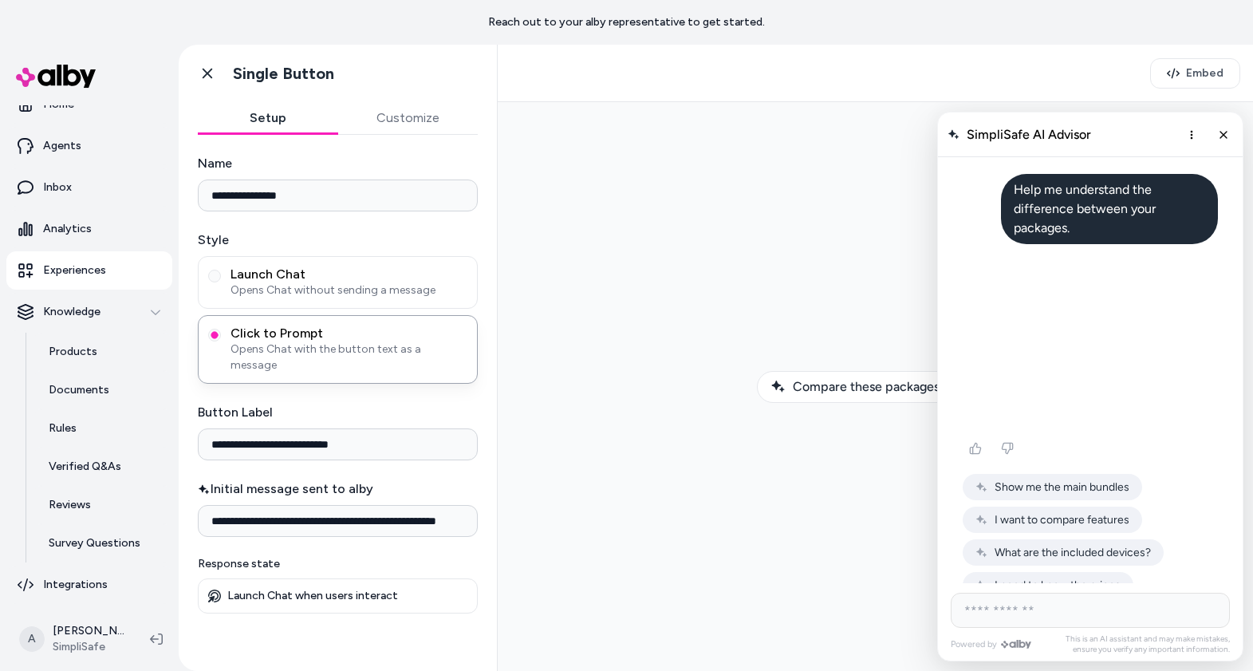
click at [1053, 611] on span "Show me customer ratings" at bounding box center [1062, 618] width 135 height 14
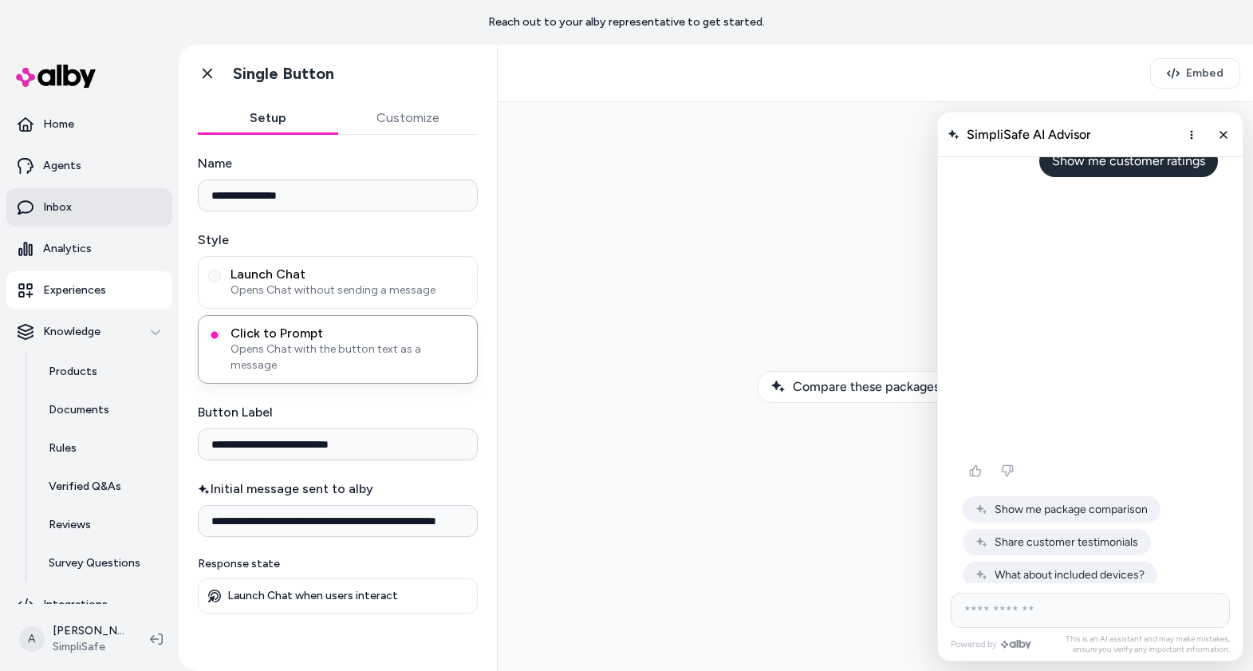
scroll to position [788, 0]
click at [101, 206] on link "Inbox" at bounding box center [89, 207] width 166 height 38
